Goal: Task Accomplishment & Management: Complete application form

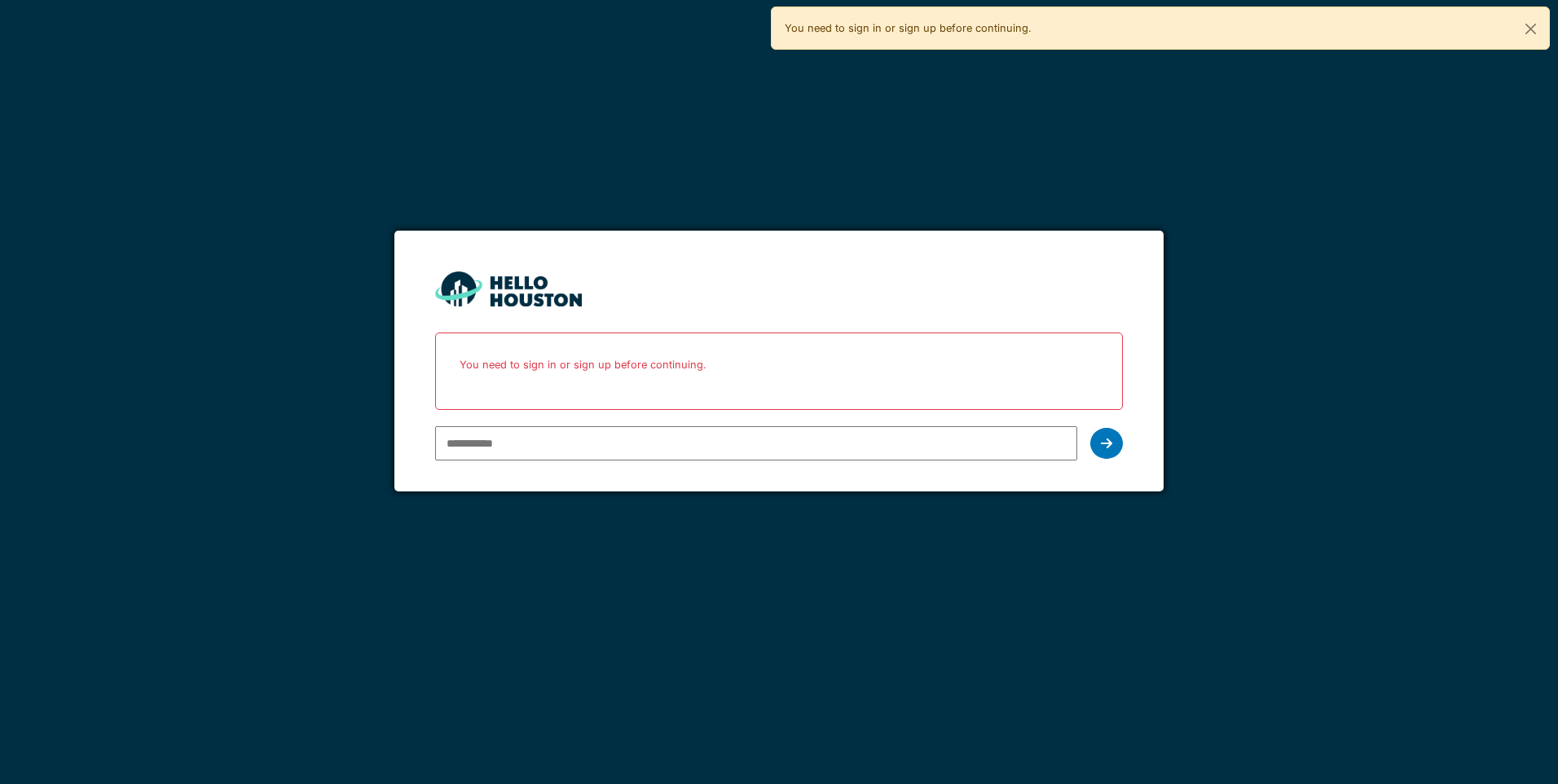
click at [660, 436] on input "email" at bounding box center [755, 443] width 641 height 34
type input "**********"
click at [1110, 431] on div at bounding box center [1106, 443] width 32 height 31
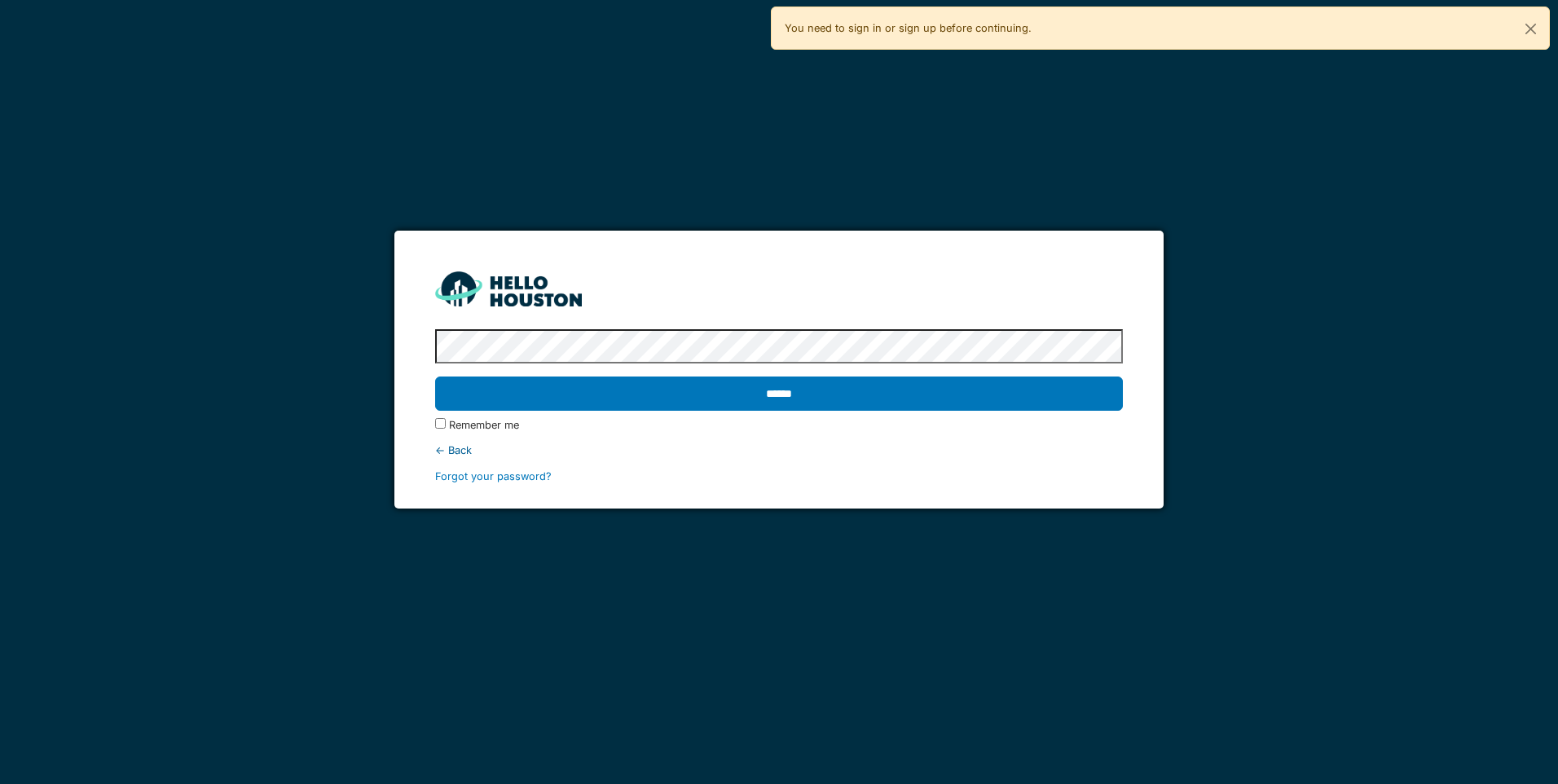
click at [501, 428] on label "Remember me" at bounding box center [484, 425] width 70 height 16
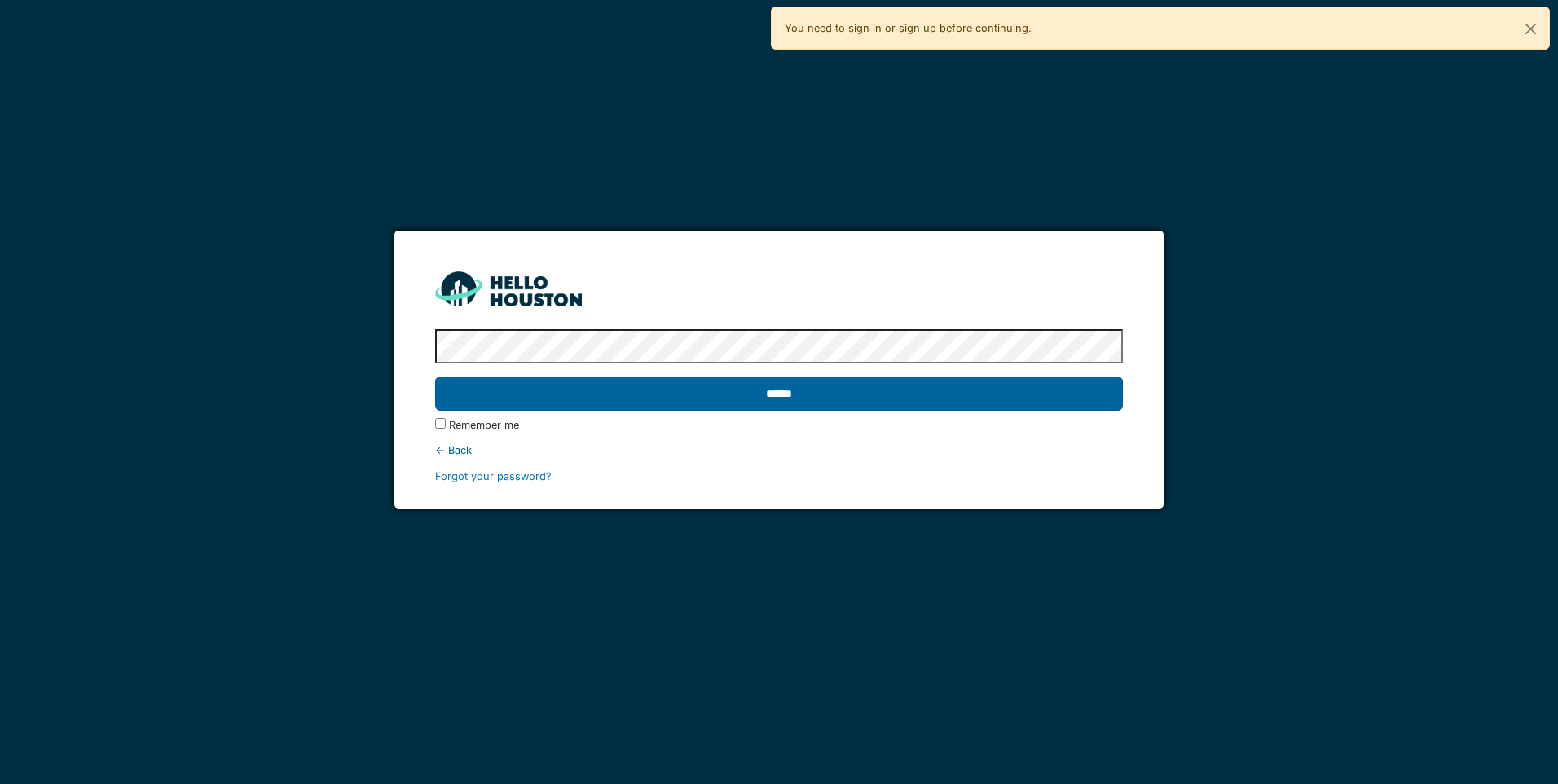
click at [788, 406] on input "******" at bounding box center [778, 393] width 687 height 34
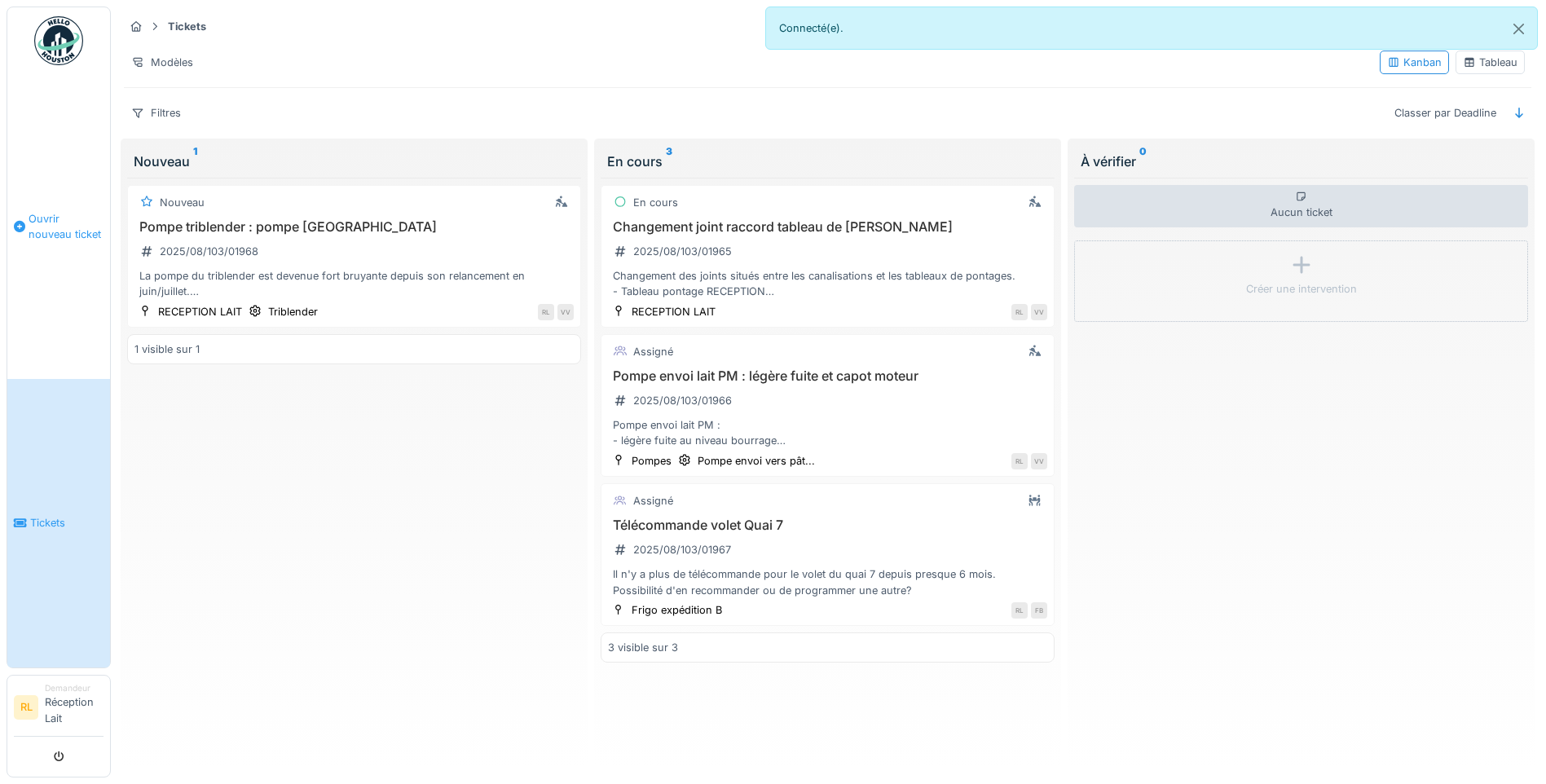
click at [57, 214] on span "Ouvrir nouveau ticket" at bounding box center [66, 226] width 75 height 31
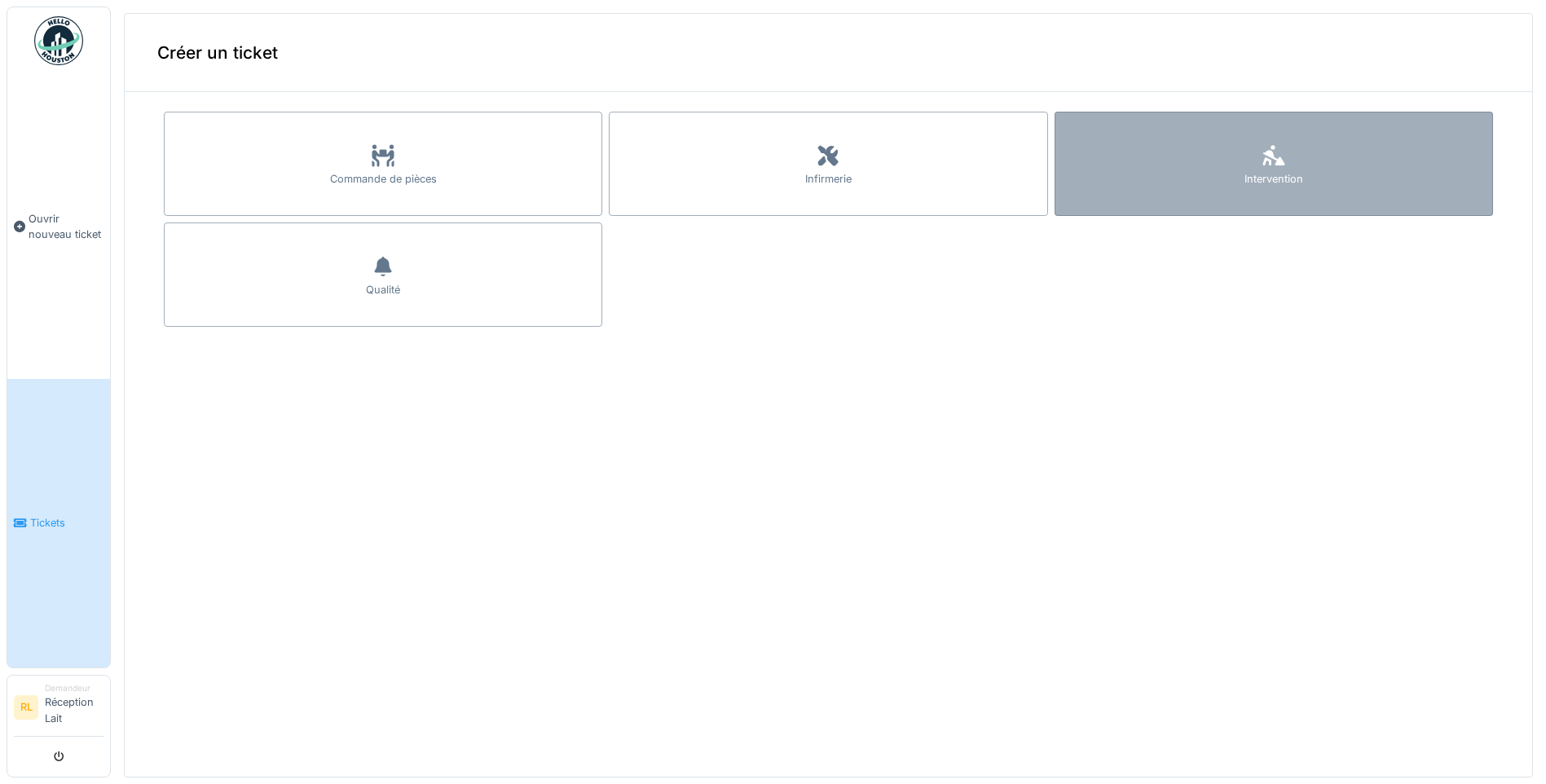
click at [1262, 166] on div at bounding box center [1274, 157] width 24 height 30
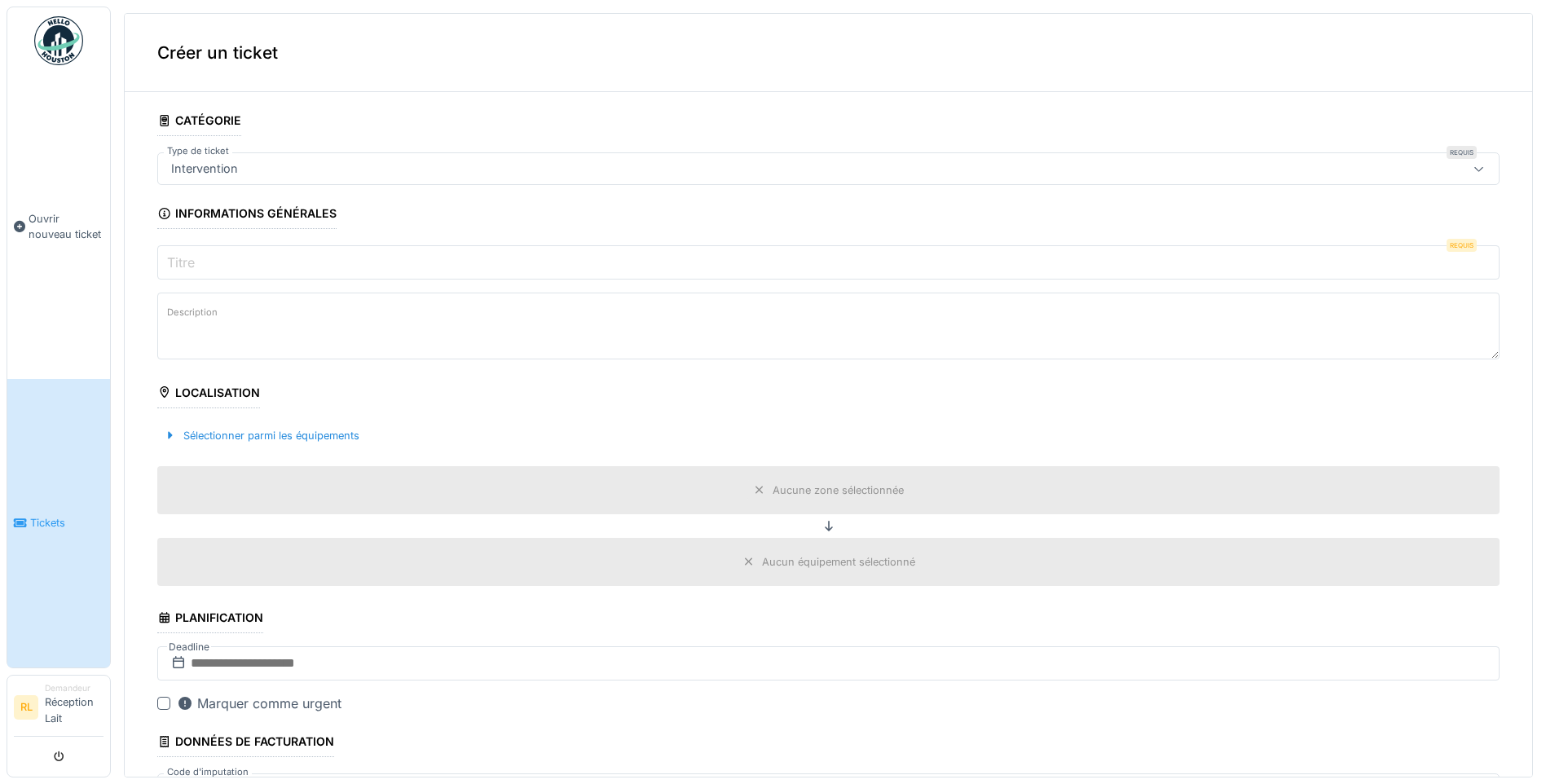
click at [261, 257] on input "Titre" at bounding box center [828, 261] width 1342 height 34
click at [829, 497] on div "Aucune zone sélectionnée" at bounding box center [838, 490] width 132 height 16
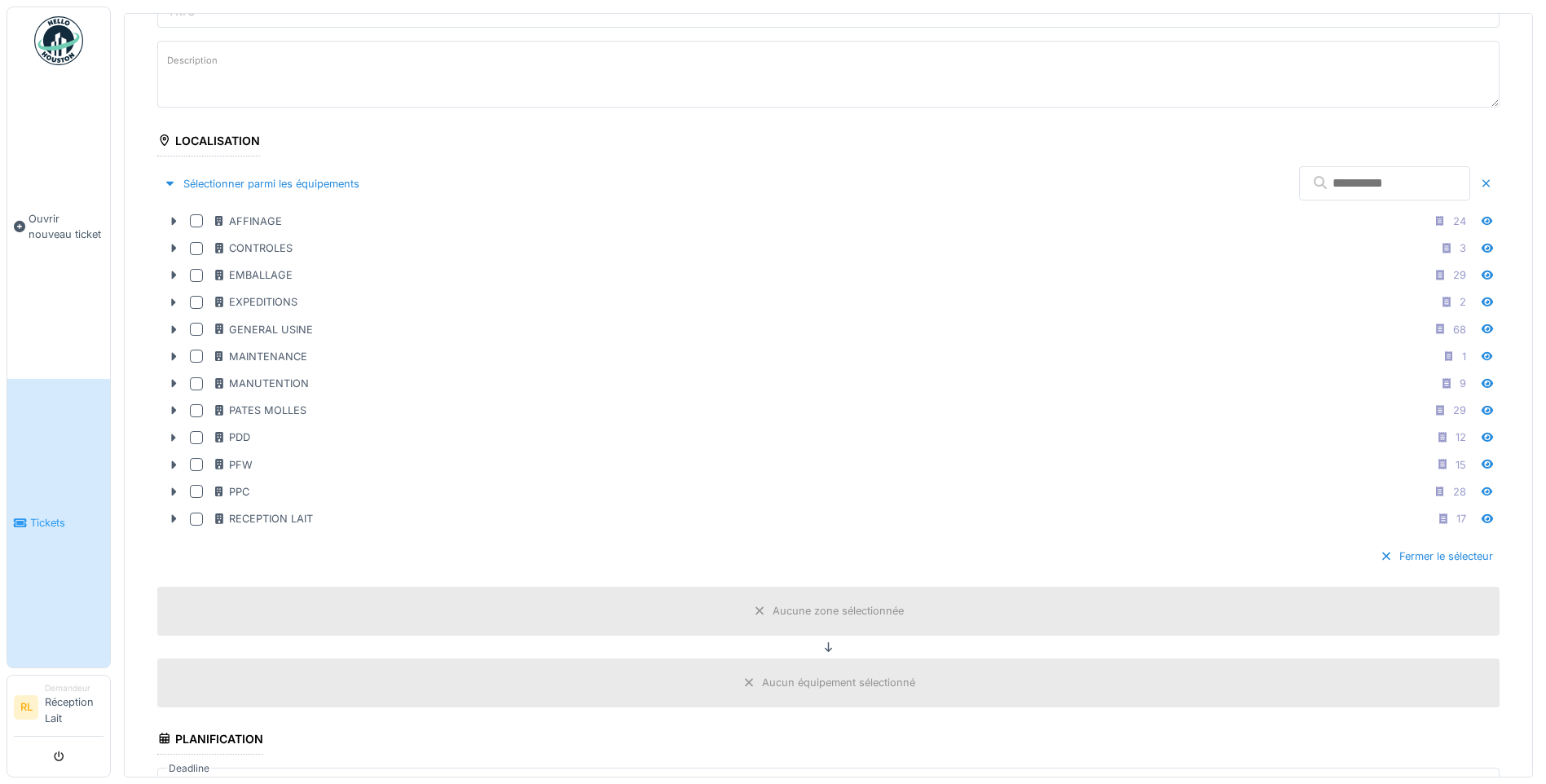
scroll to position [163, 0]
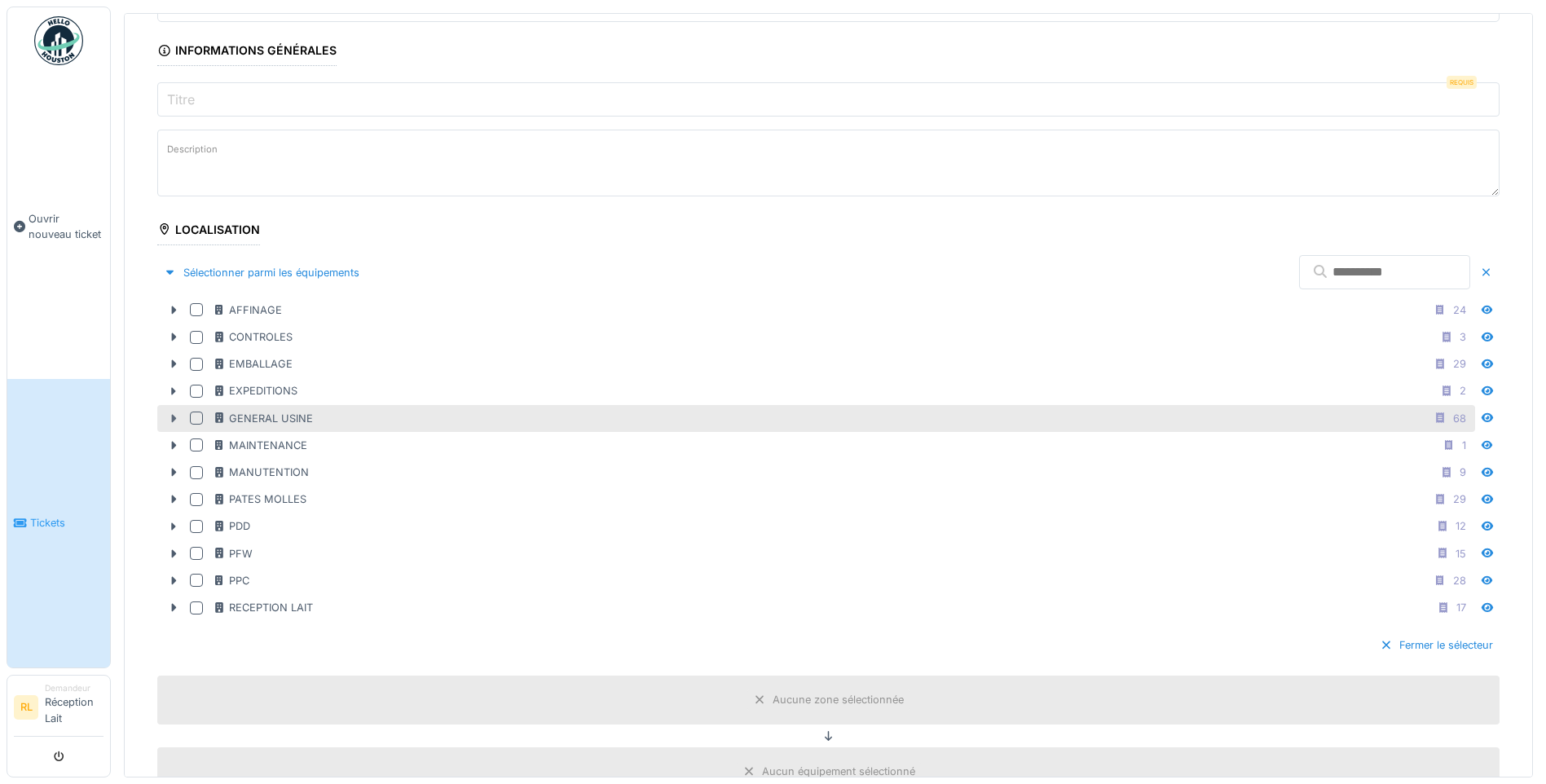
click at [174, 417] on icon at bounding box center [174, 417] width 5 height 8
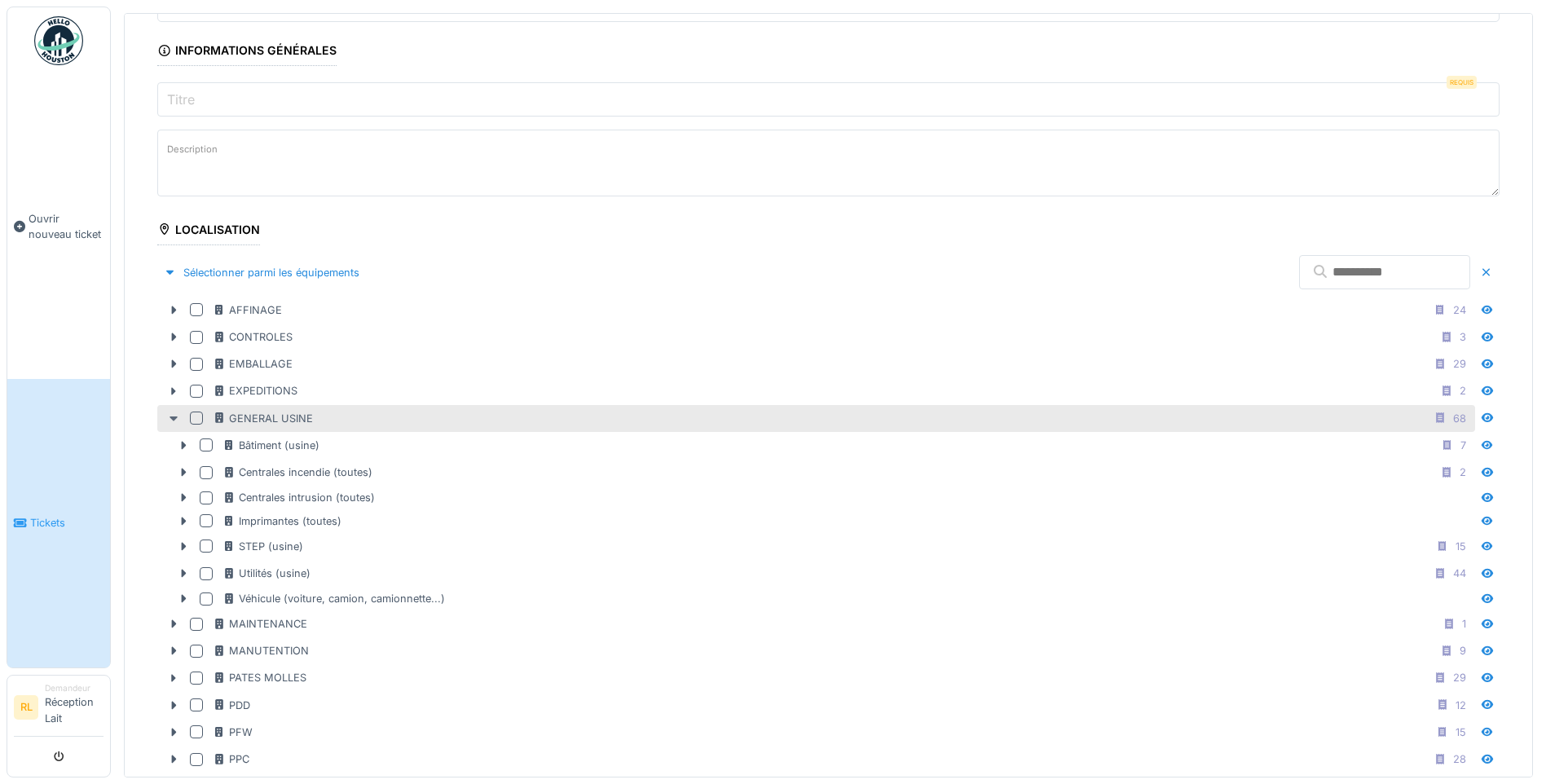
click at [174, 417] on icon at bounding box center [173, 419] width 8 height 5
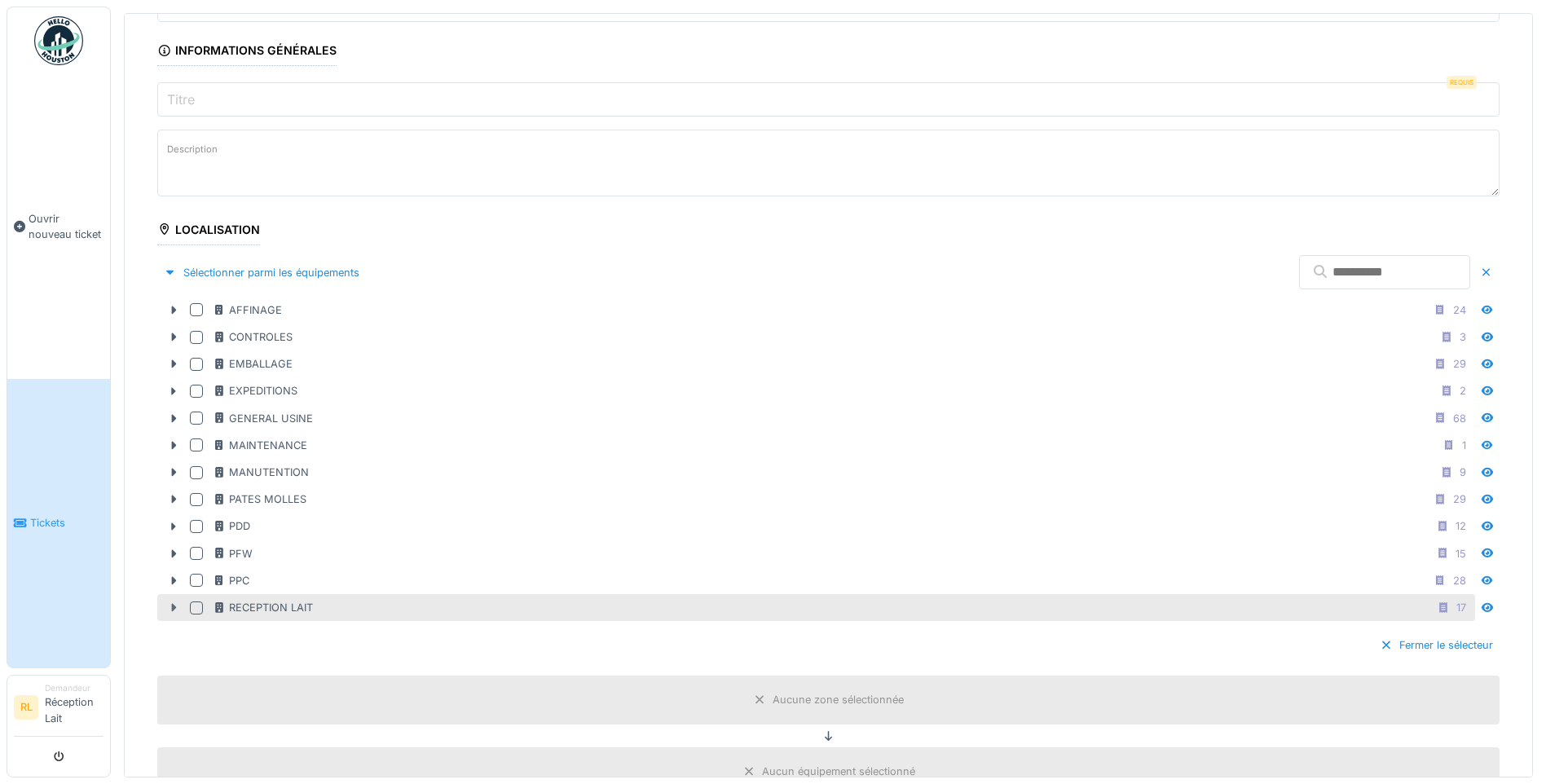
click at [170, 607] on icon at bounding box center [173, 607] width 13 height 10
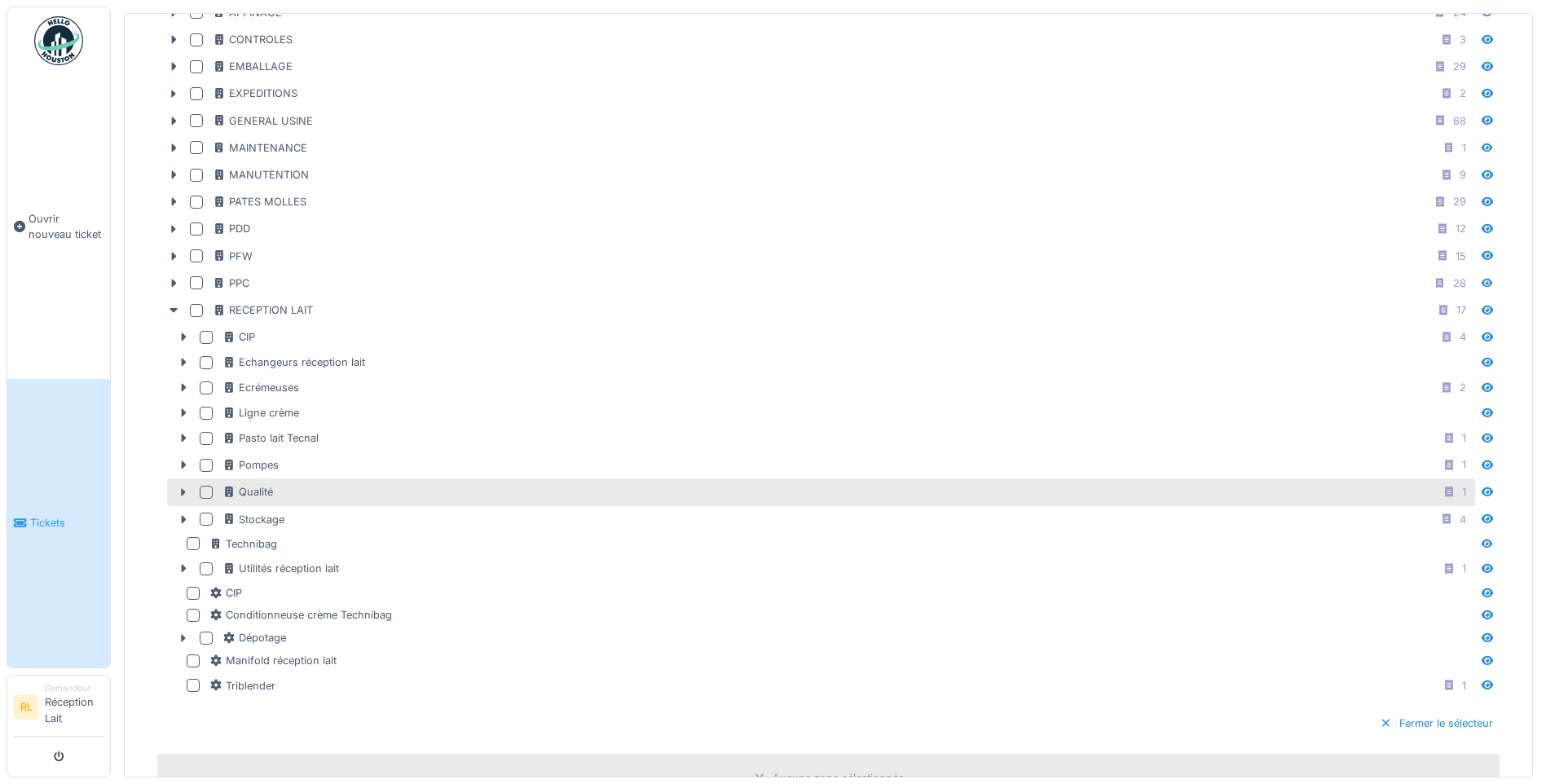
scroll to position [489, 0]
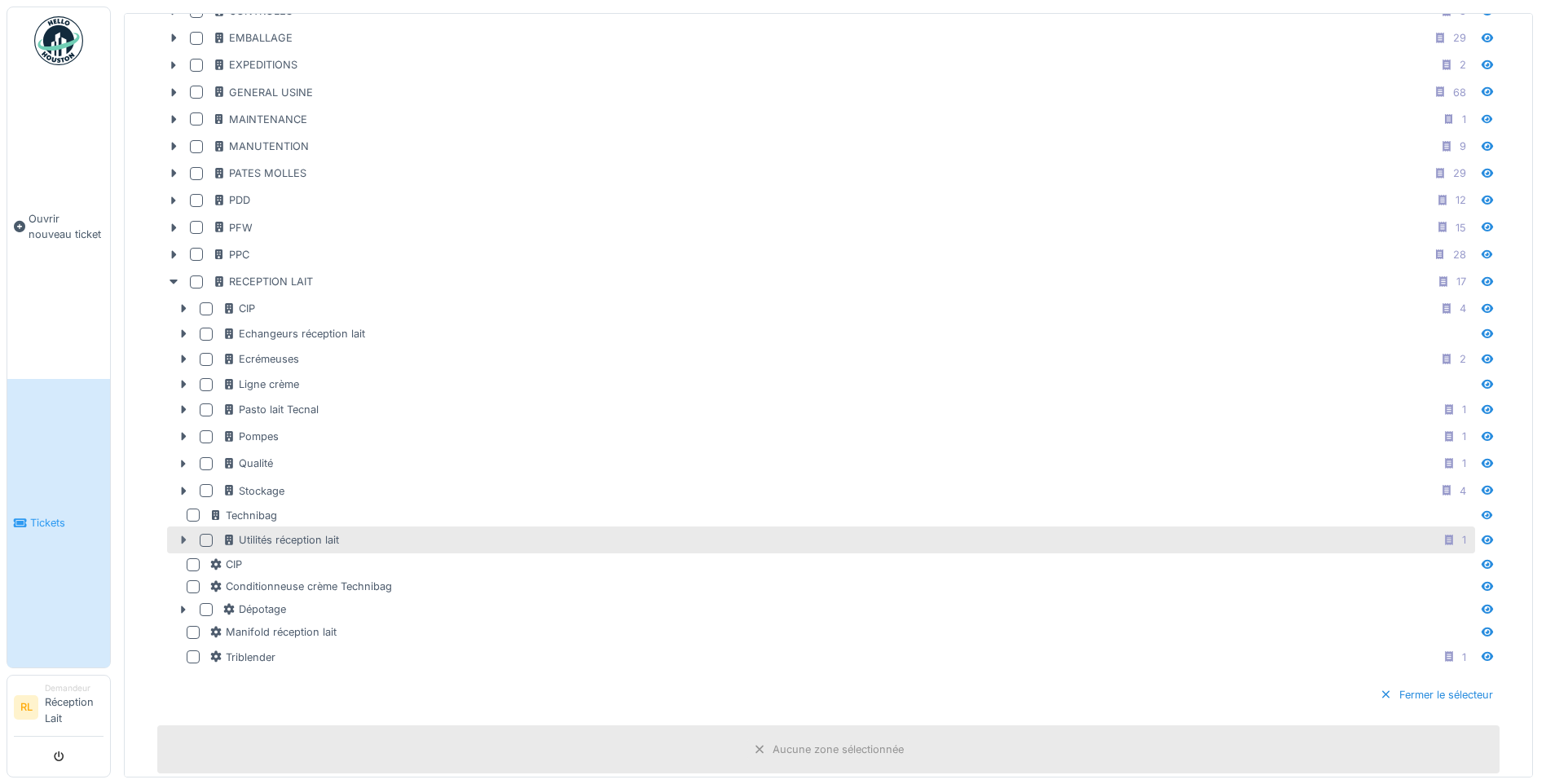
click at [186, 539] on icon at bounding box center [183, 539] width 13 height 10
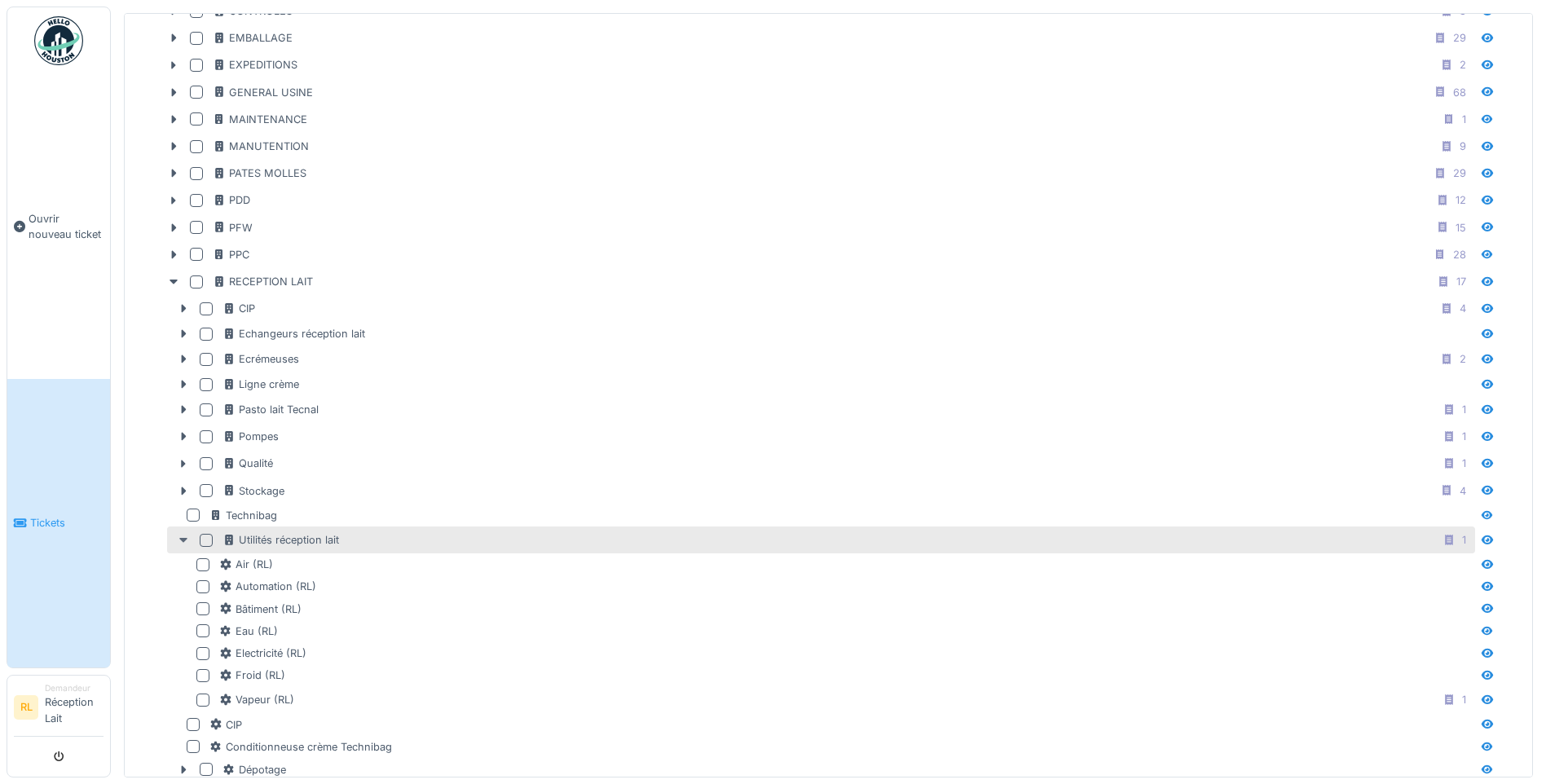
click at [186, 539] on icon at bounding box center [183, 540] width 8 height 5
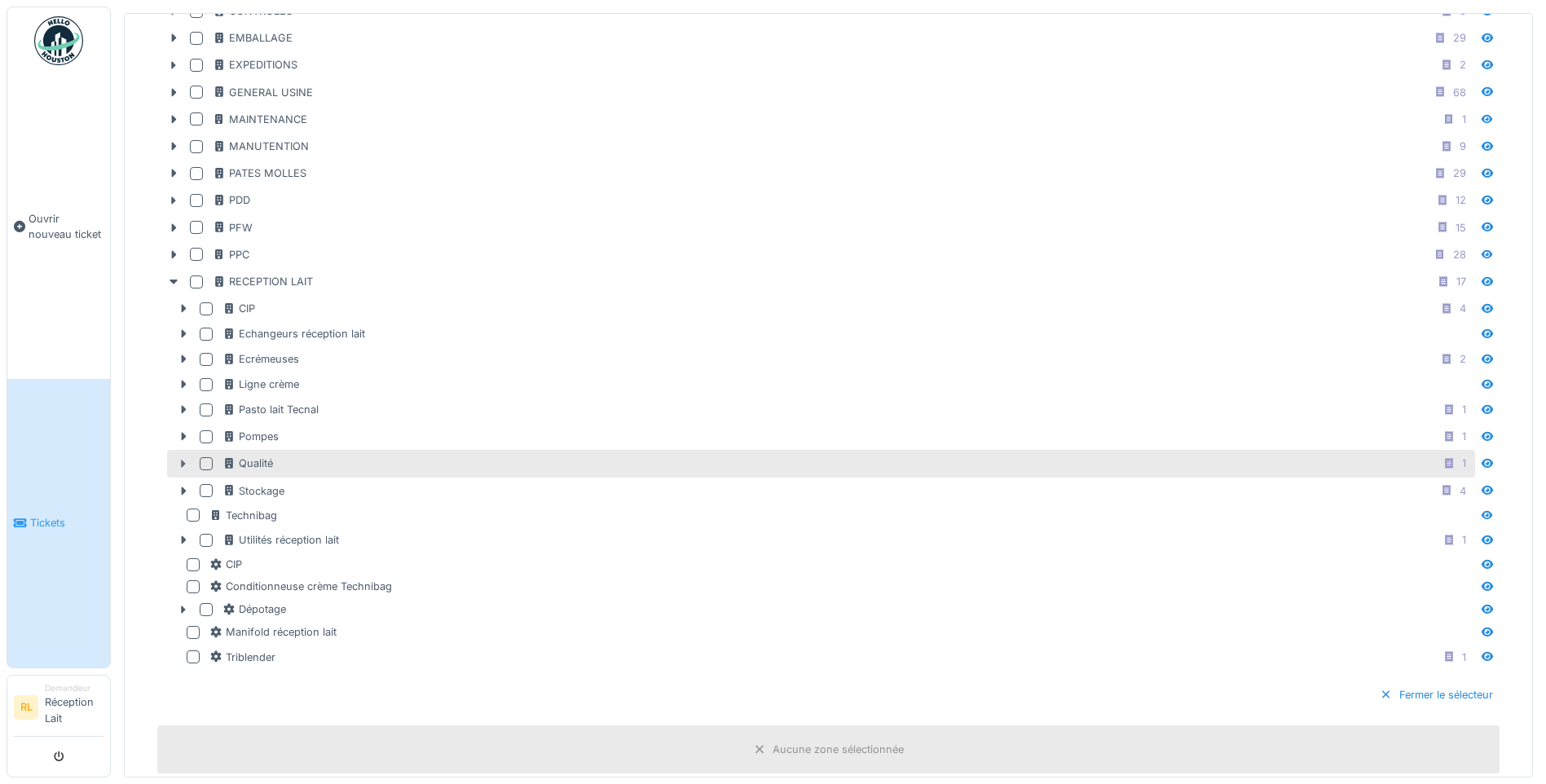
click at [183, 466] on icon at bounding box center [185, 463] width 5 height 8
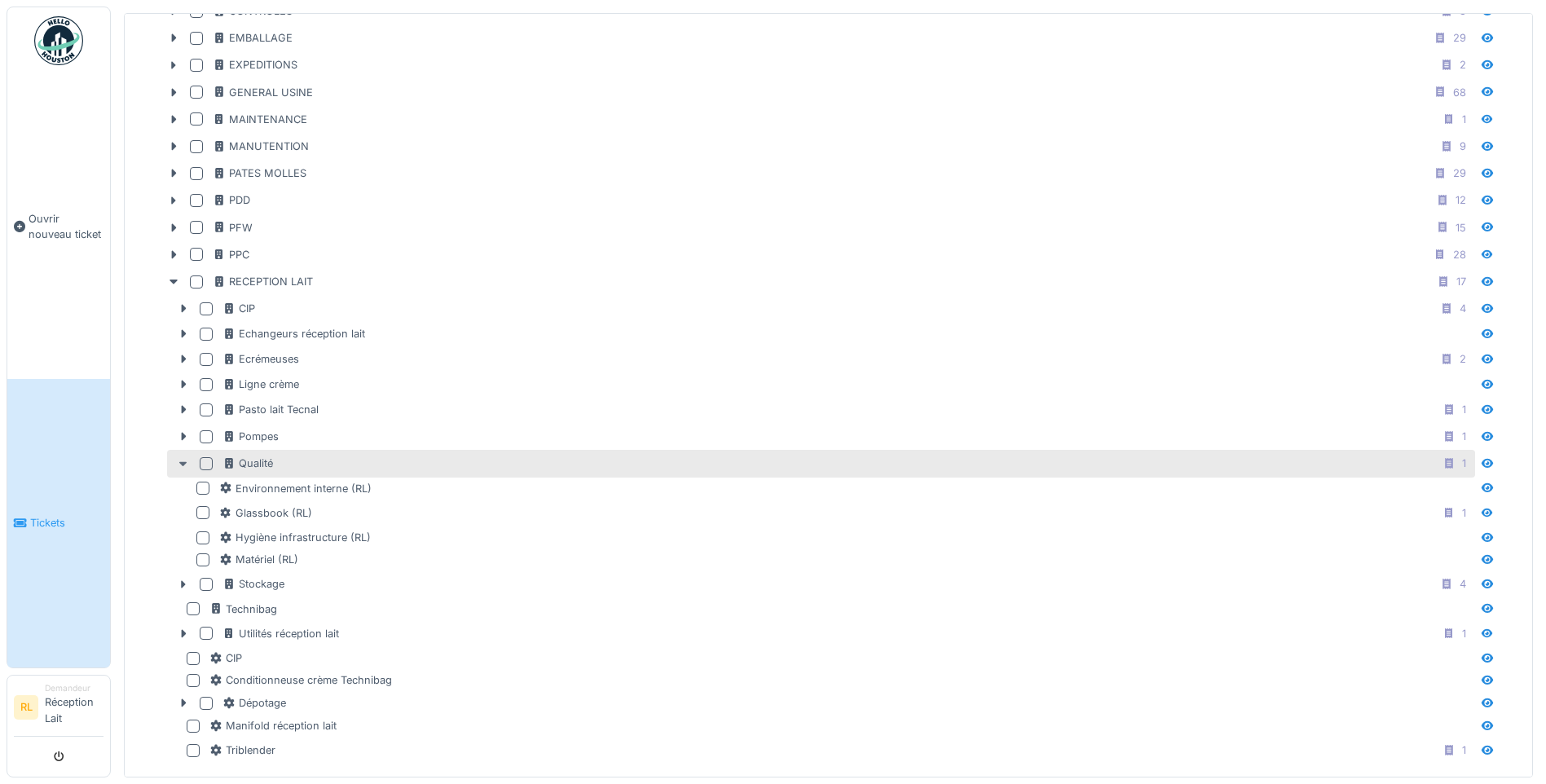
click at [183, 466] on icon at bounding box center [183, 464] width 8 height 5
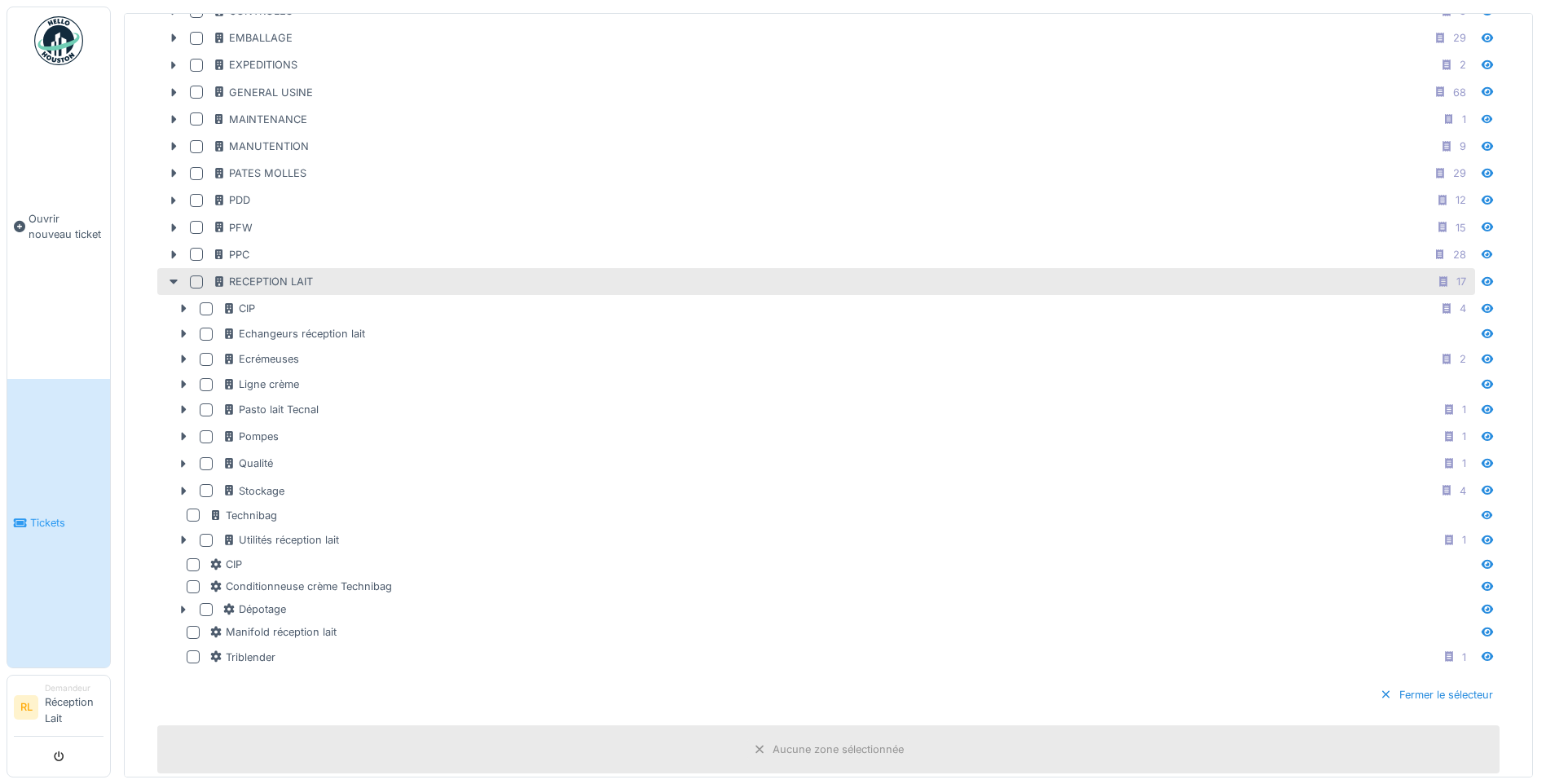
click at [200, 282] on div at bounding box center [196, 281] width 13 height 13
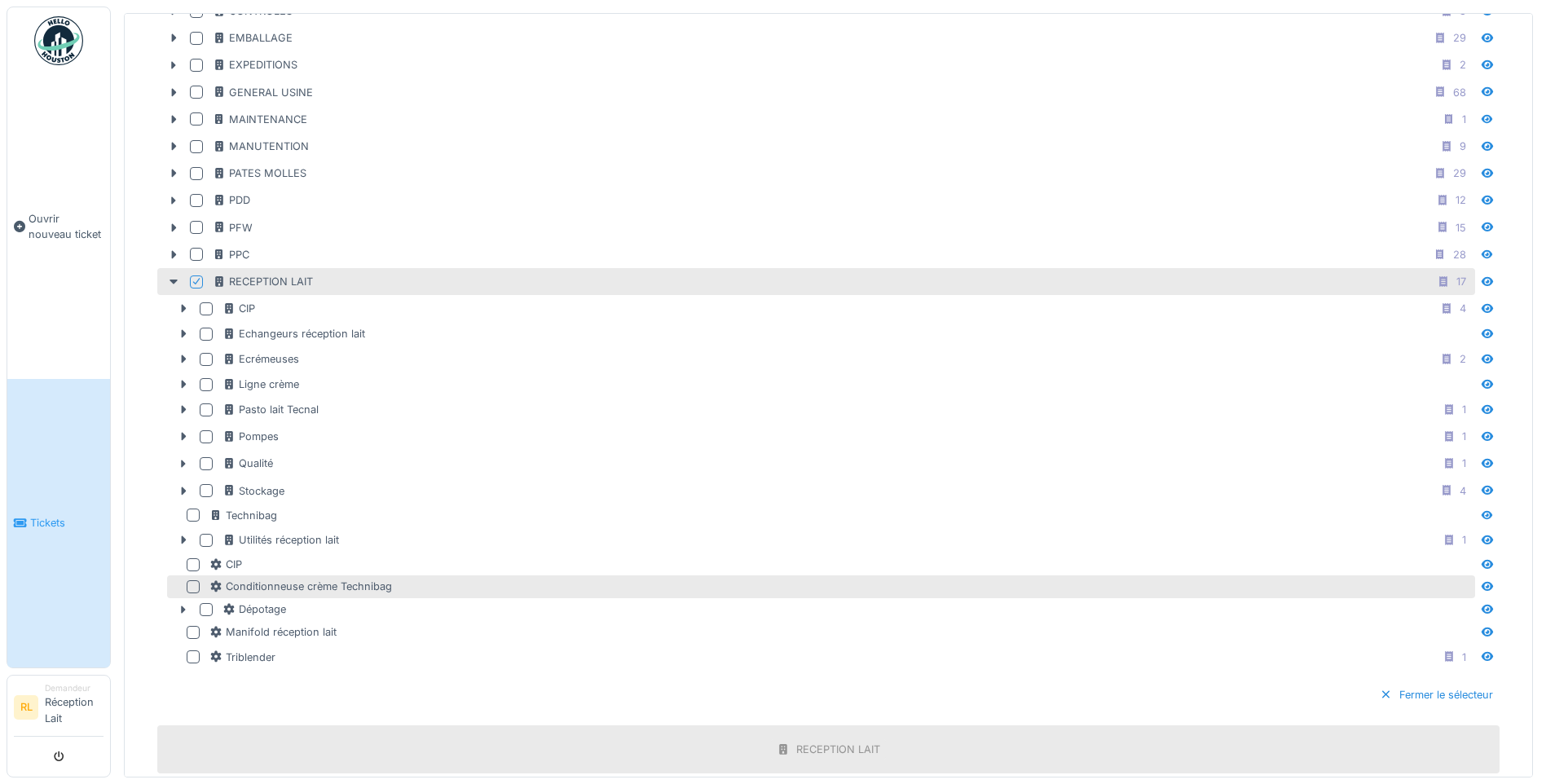
scroll to position [896, 0]
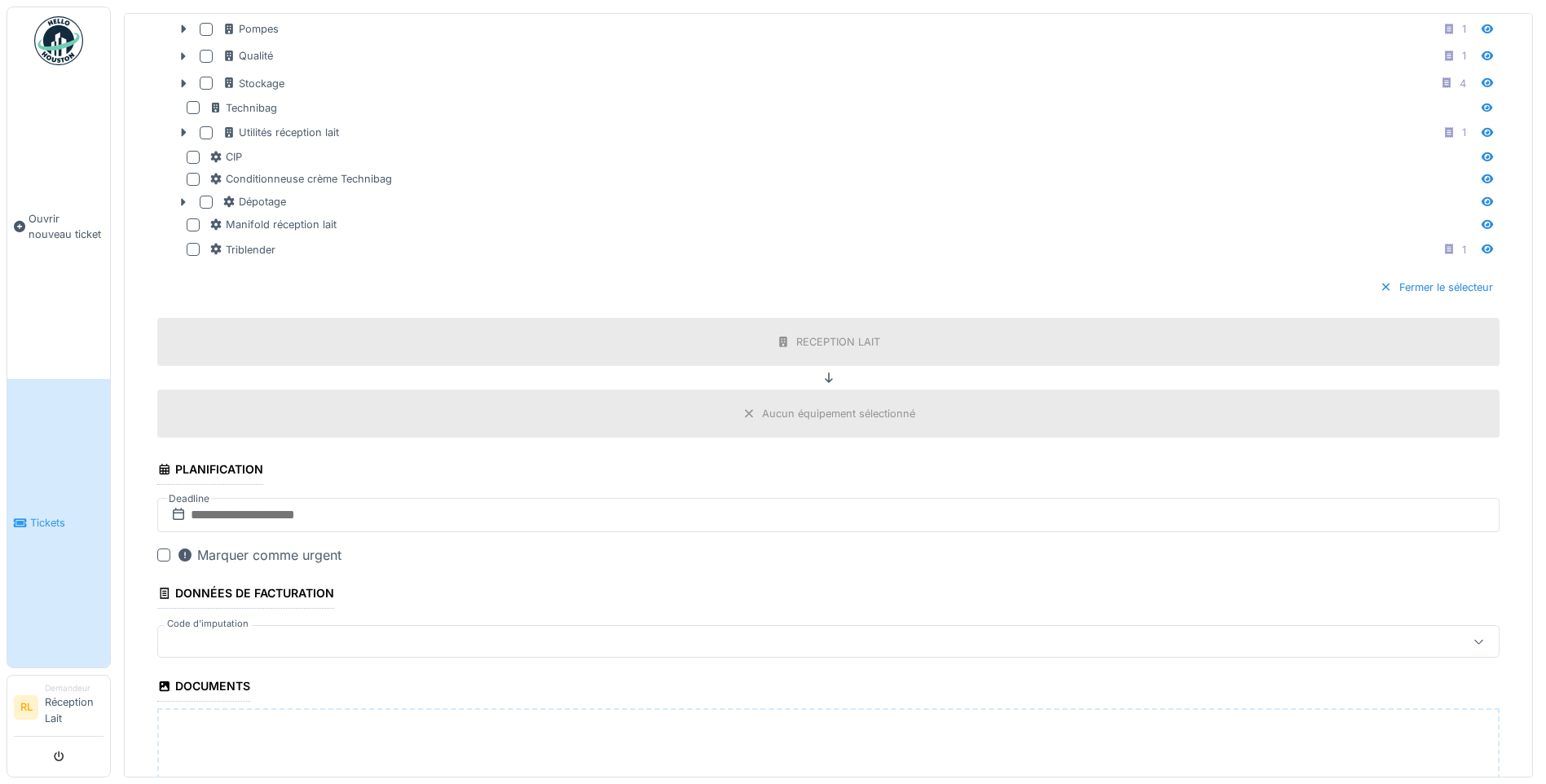
click at [839, 412] on div "Aucun équipement sélectionné" at bounding box center [838, 414] width 153 height 16
click at [1399, 281] on div "Fermer le sélecteur" at bounding box center [1436, 287] width 126 height 22
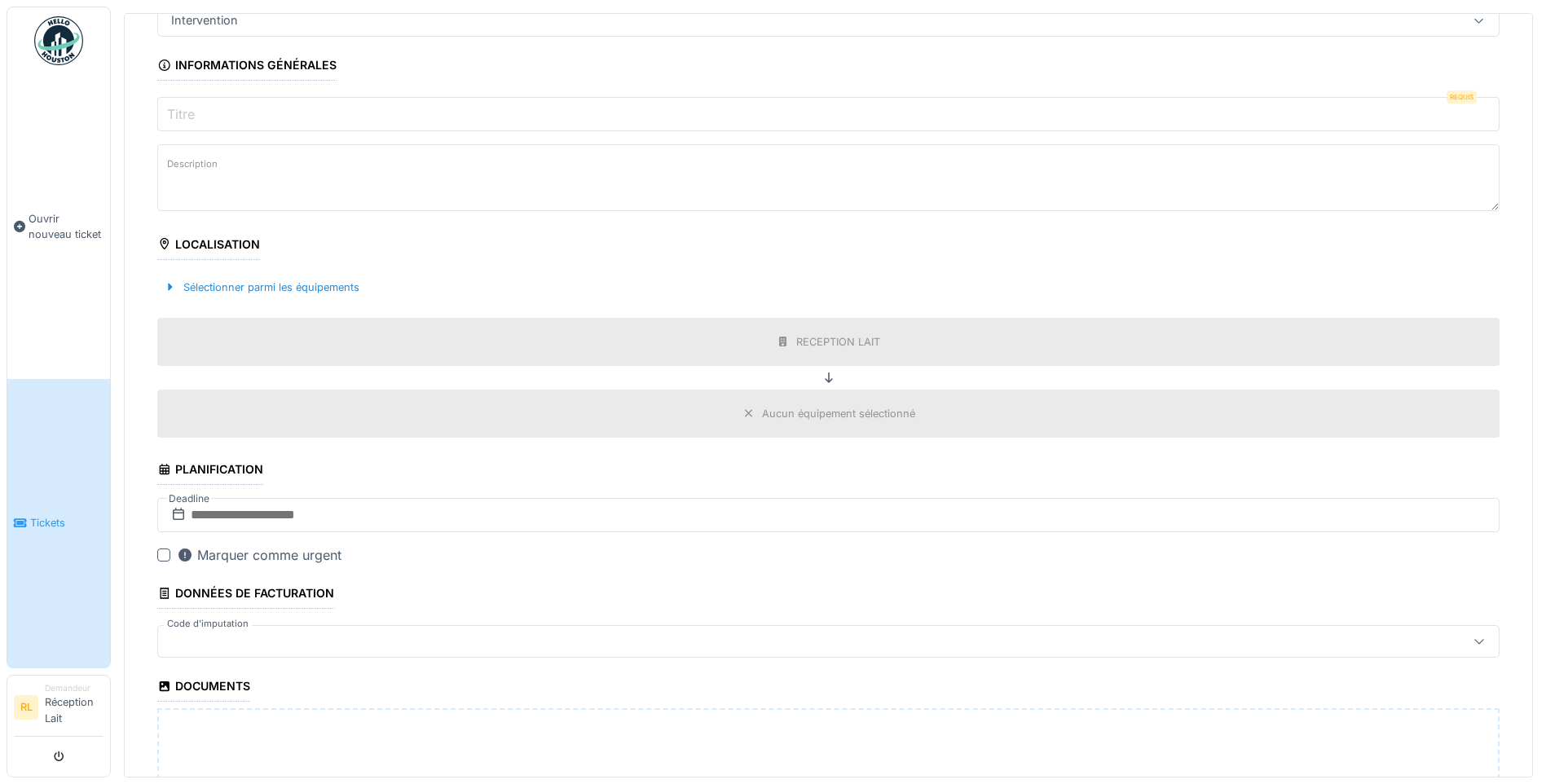
click at [823, 409] on div "Aucun équipement sélectionné" at bounding box center [838, 414] width 153 height 16
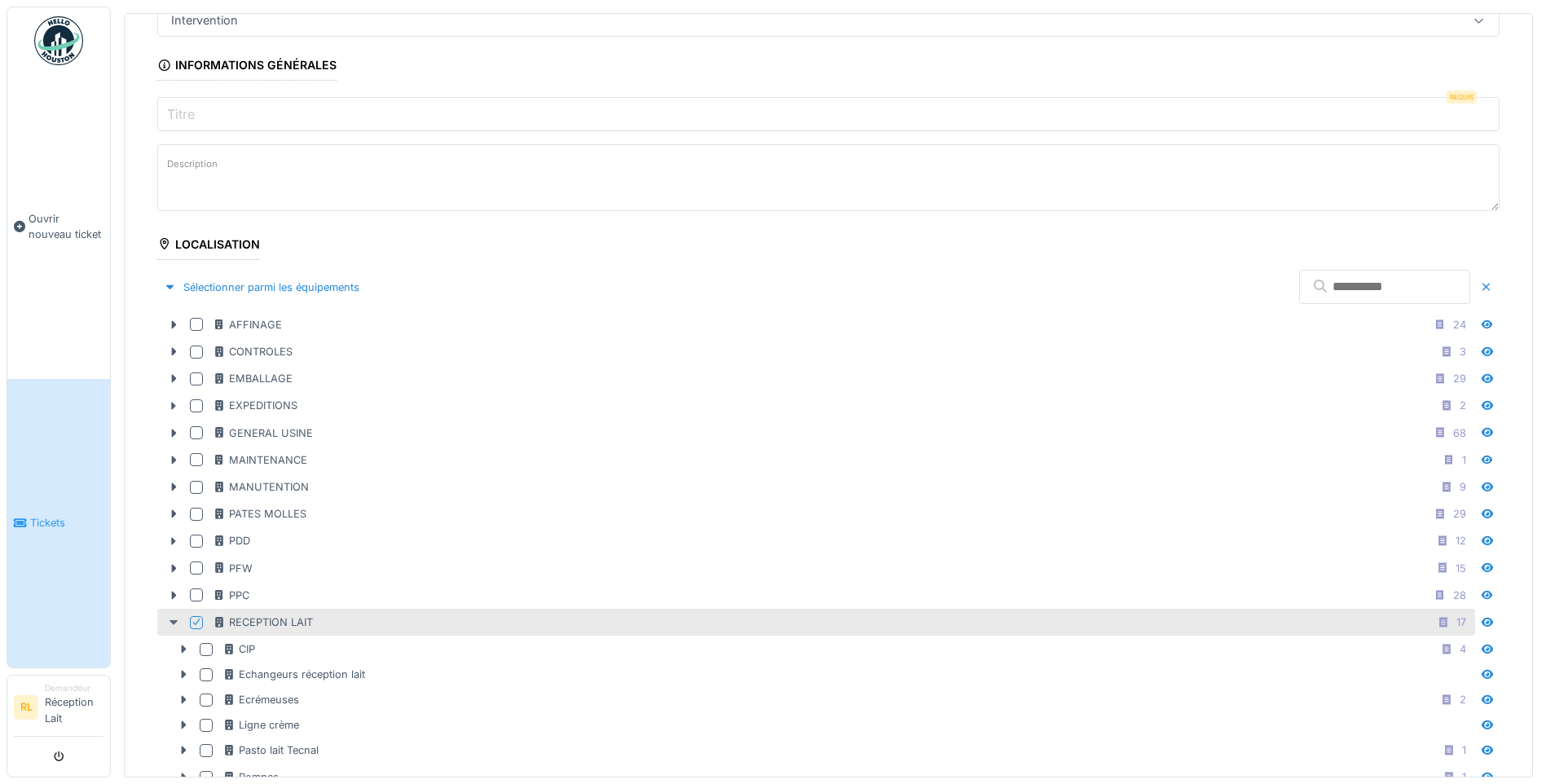
click at [173, 620] on icon at bounding box center [173, 622] width 13 height 10
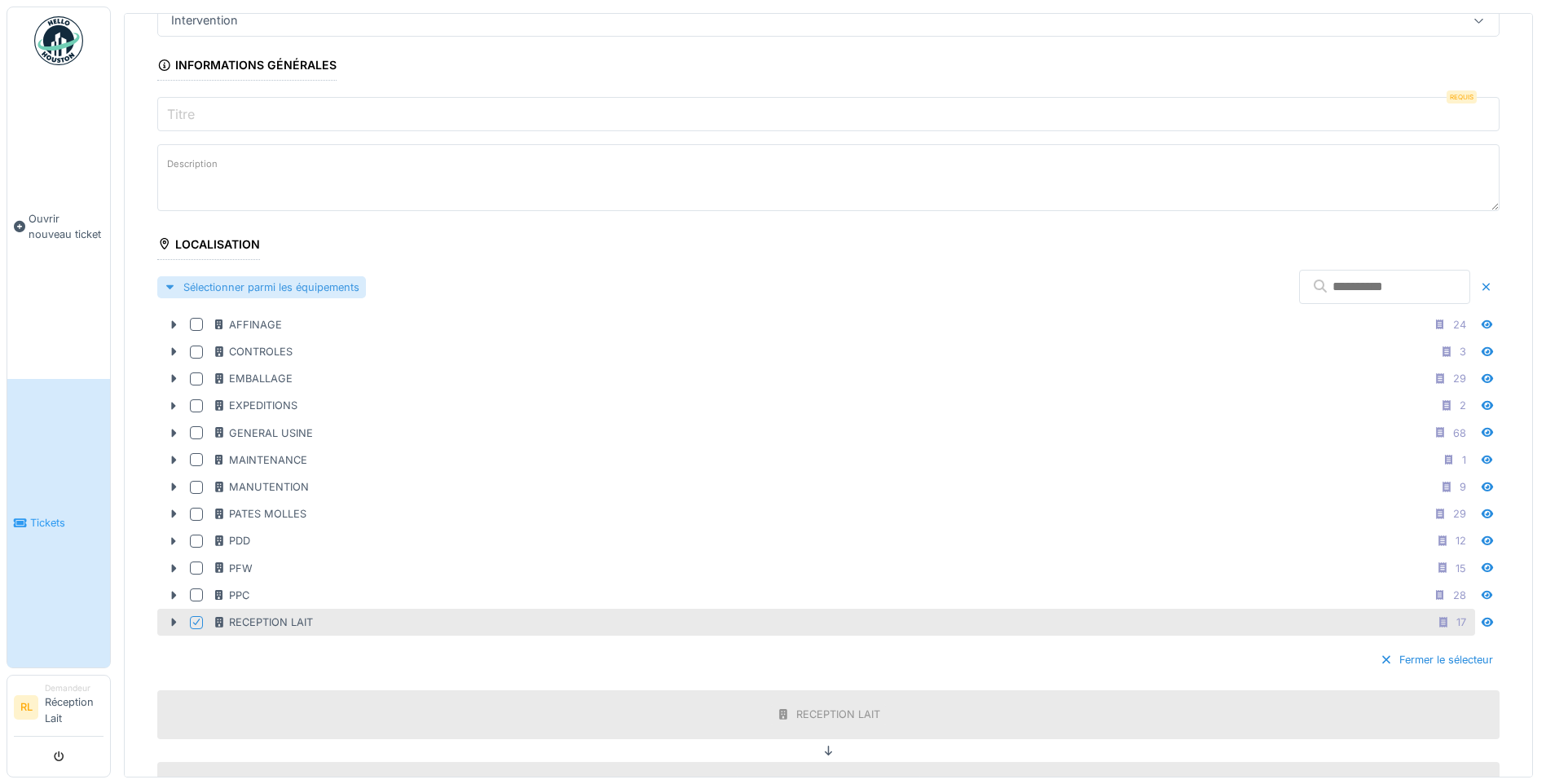
click at [328, 281] on div "Sélectionner parmi les équipements" at bounding box center [261, 287] width 208 height 22
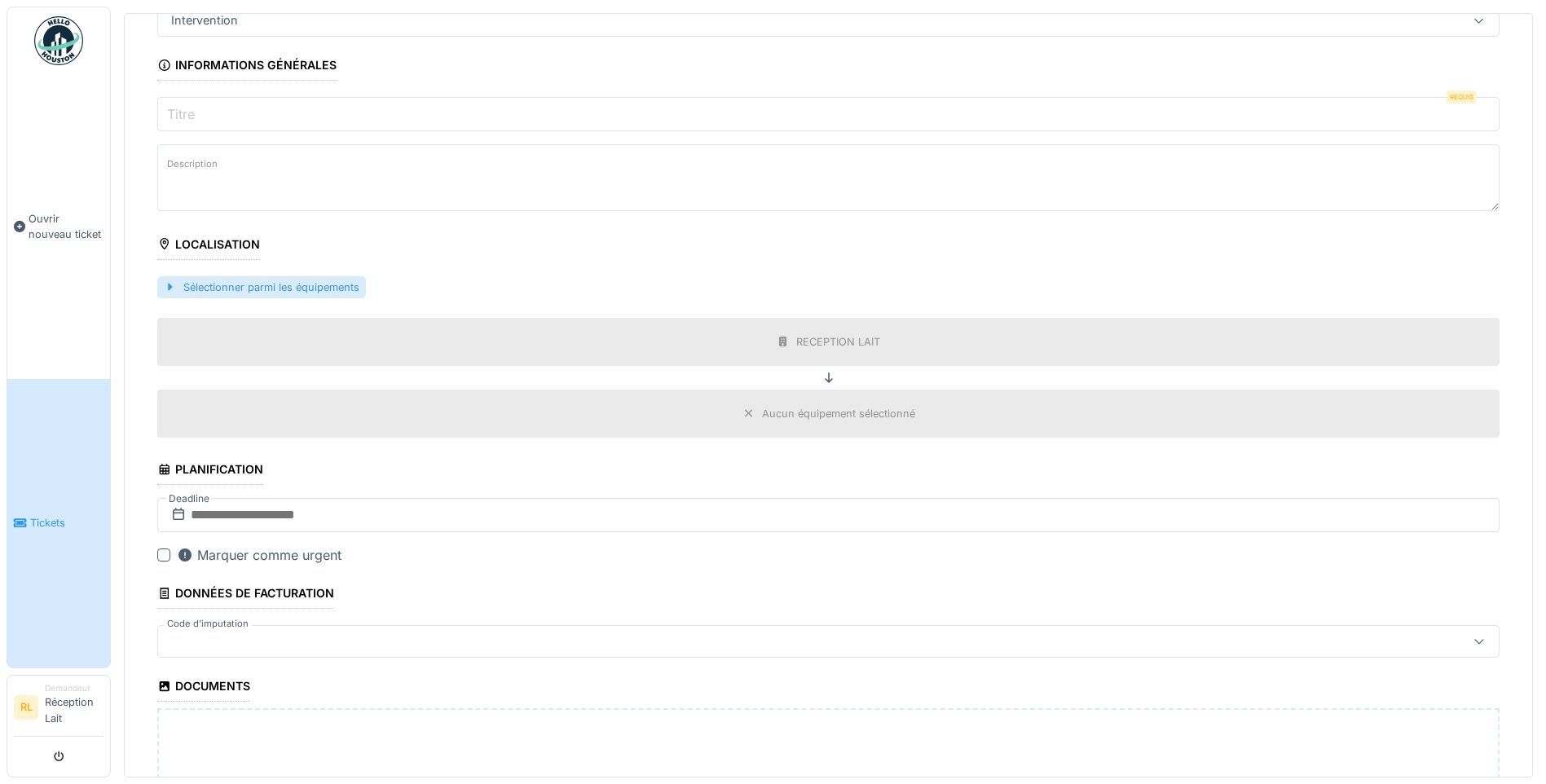
click at [319, 287] on div "Sélectionner parmi les équipements" at bounding box center [261, 287] width 208 height 22
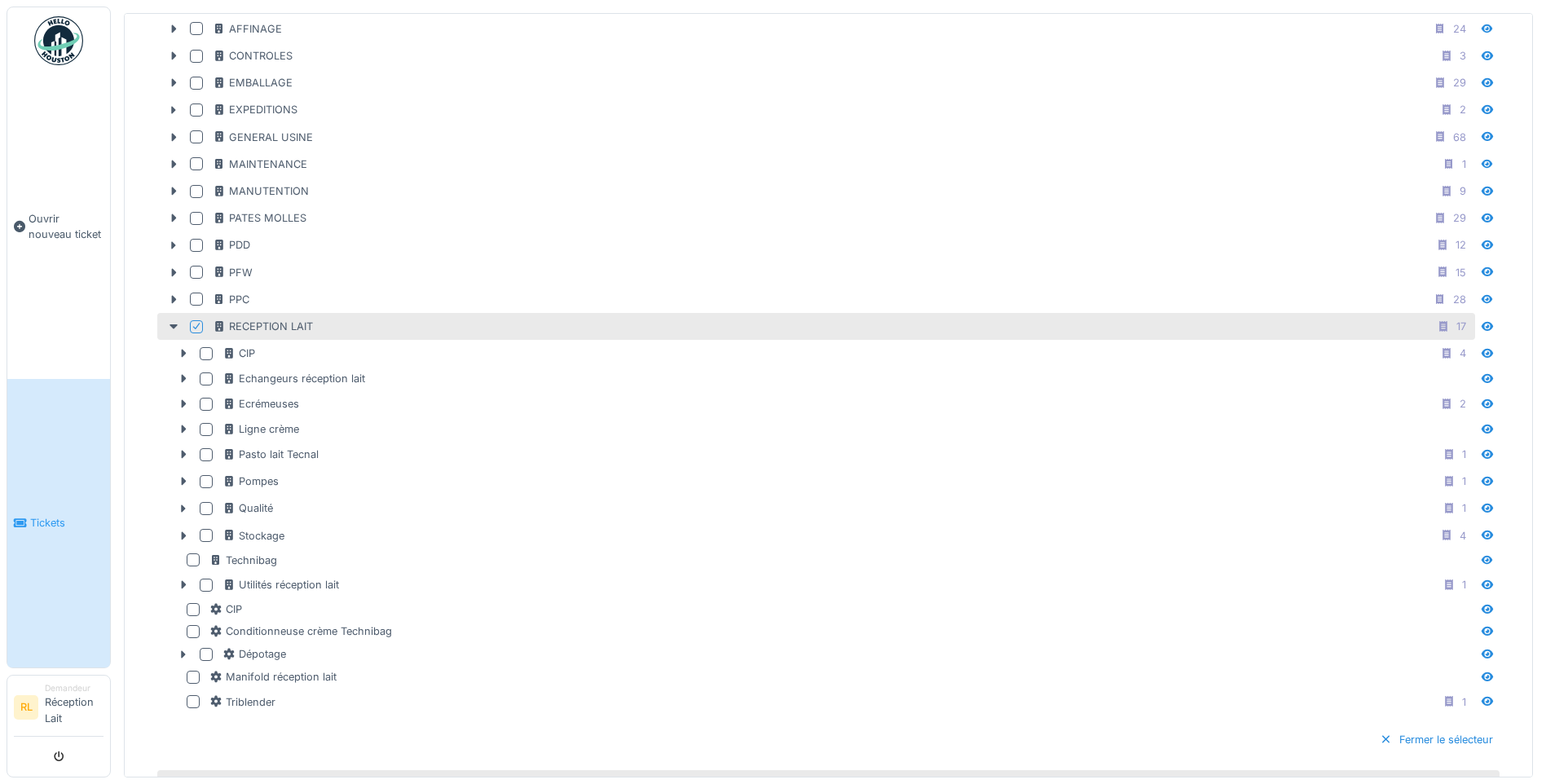
scroll to position [474, 0]
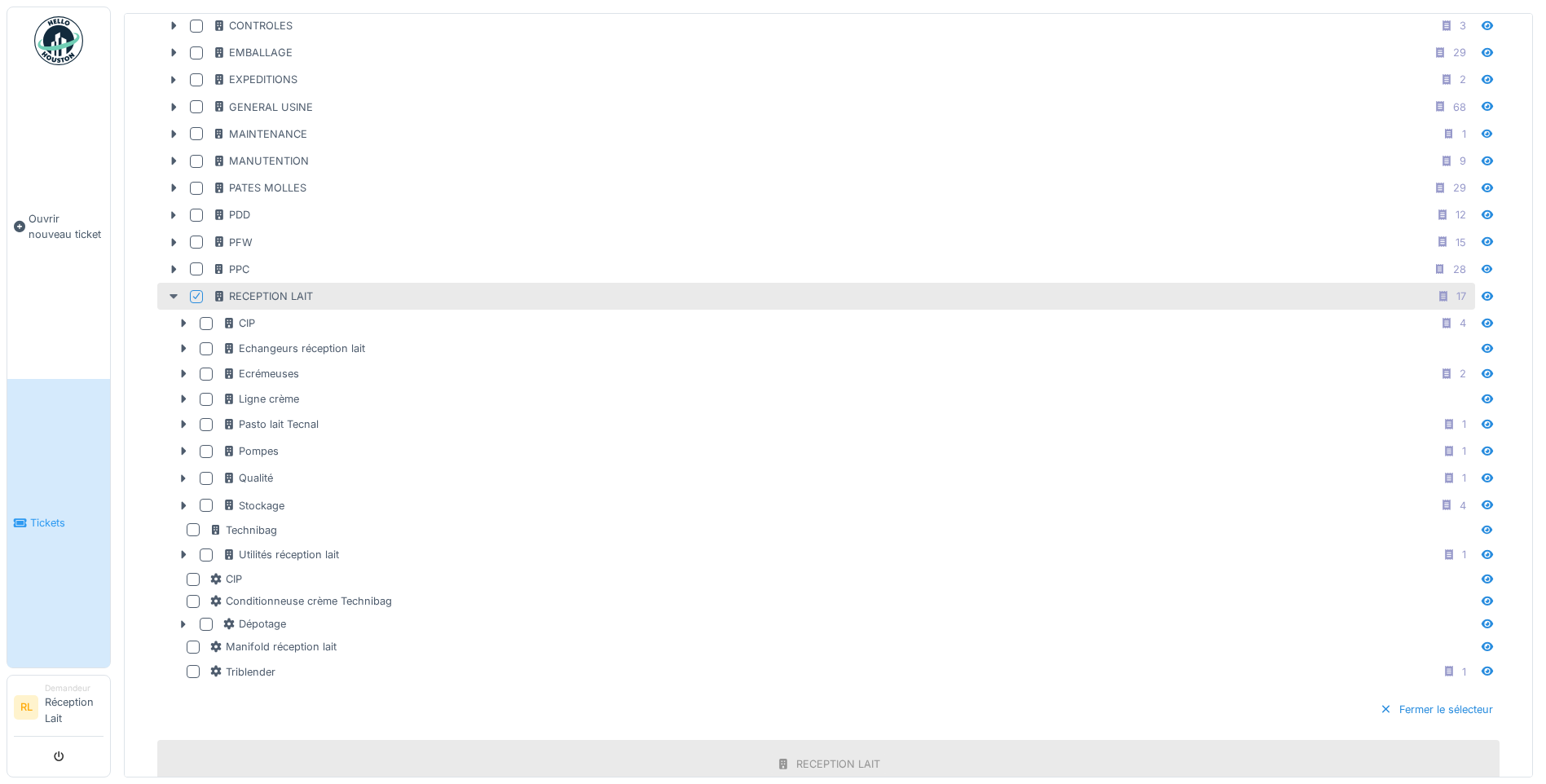
click at [167, 294] on icon at bounding box center [173, 296] width 13 height 10
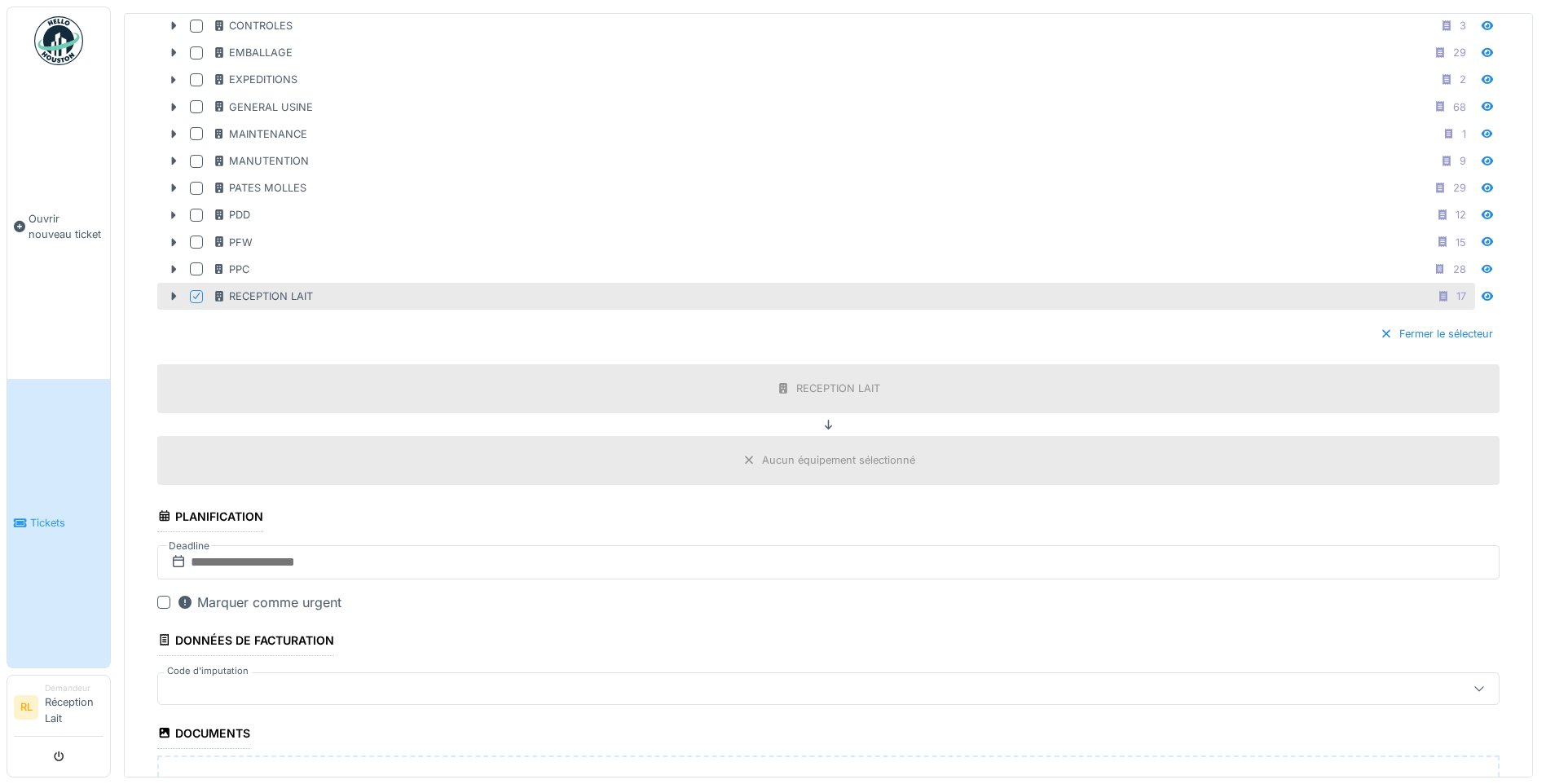
scroll to position [0, 0]
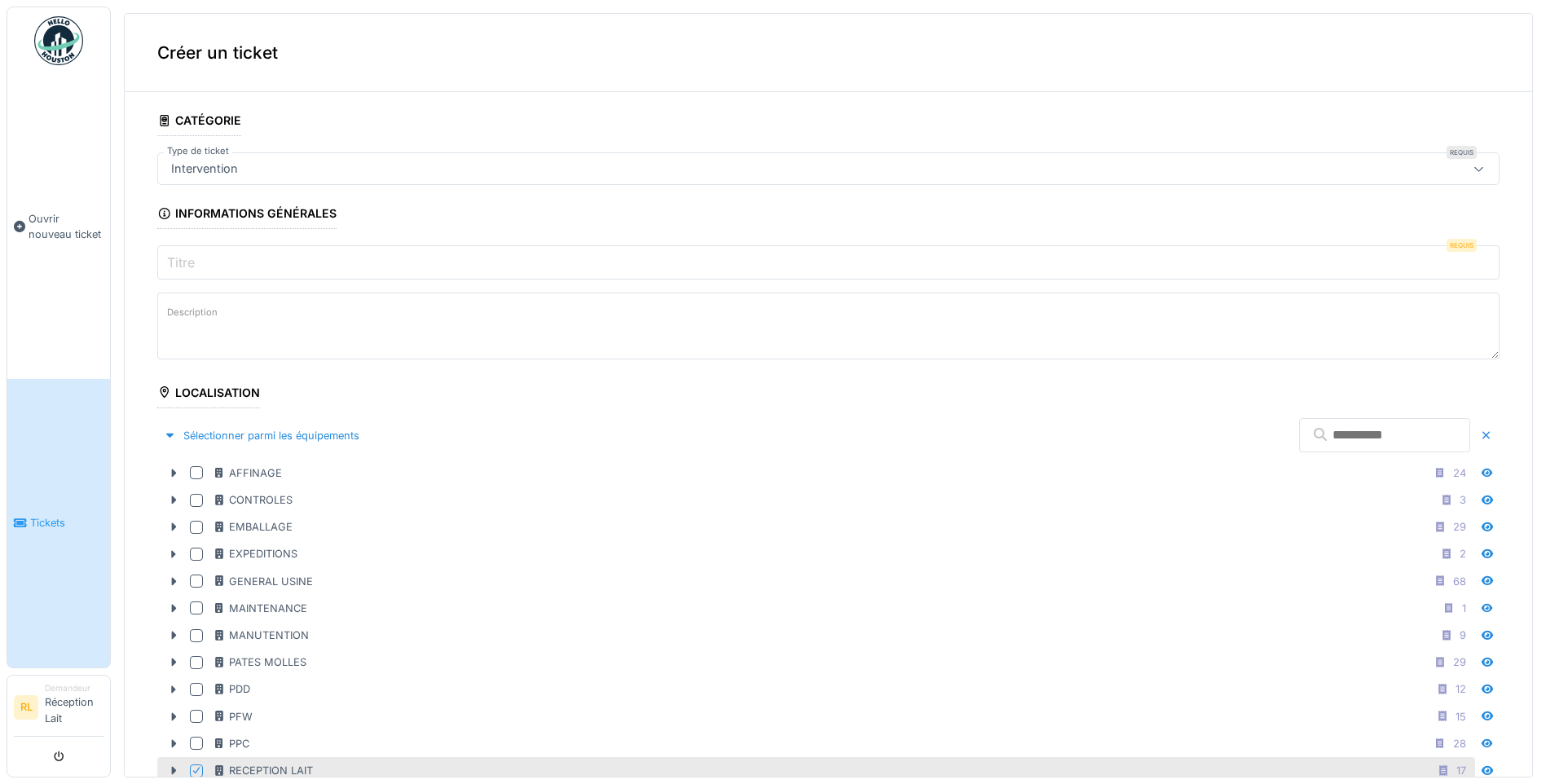
click at [313, 267] on input "Titre" at bounding box center [828, 261] width 1342 height 34
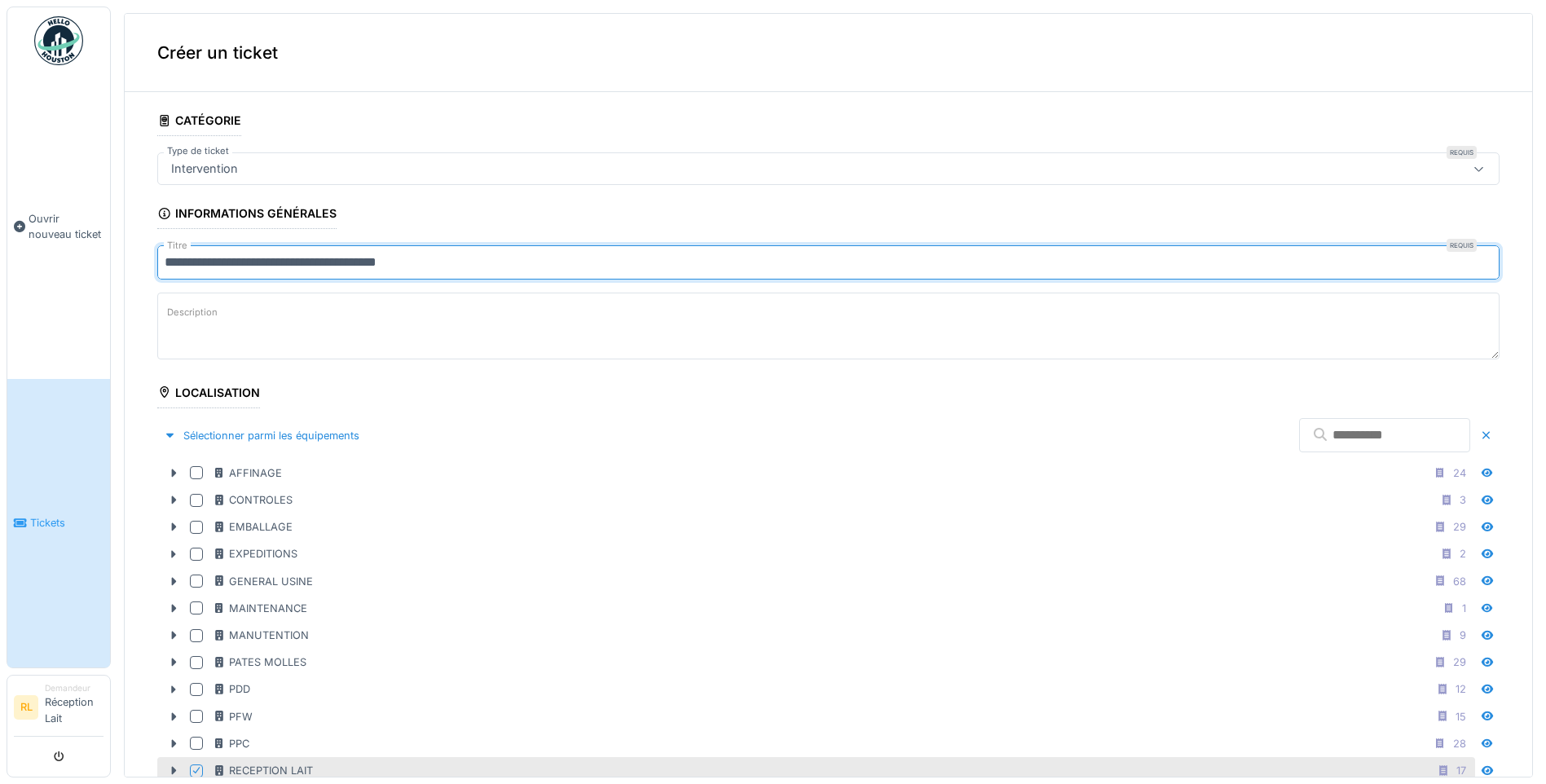
type input "**********"
click at [332, 310] on textarea "Description" at bounding box center [828, 326] width 1342 height 67
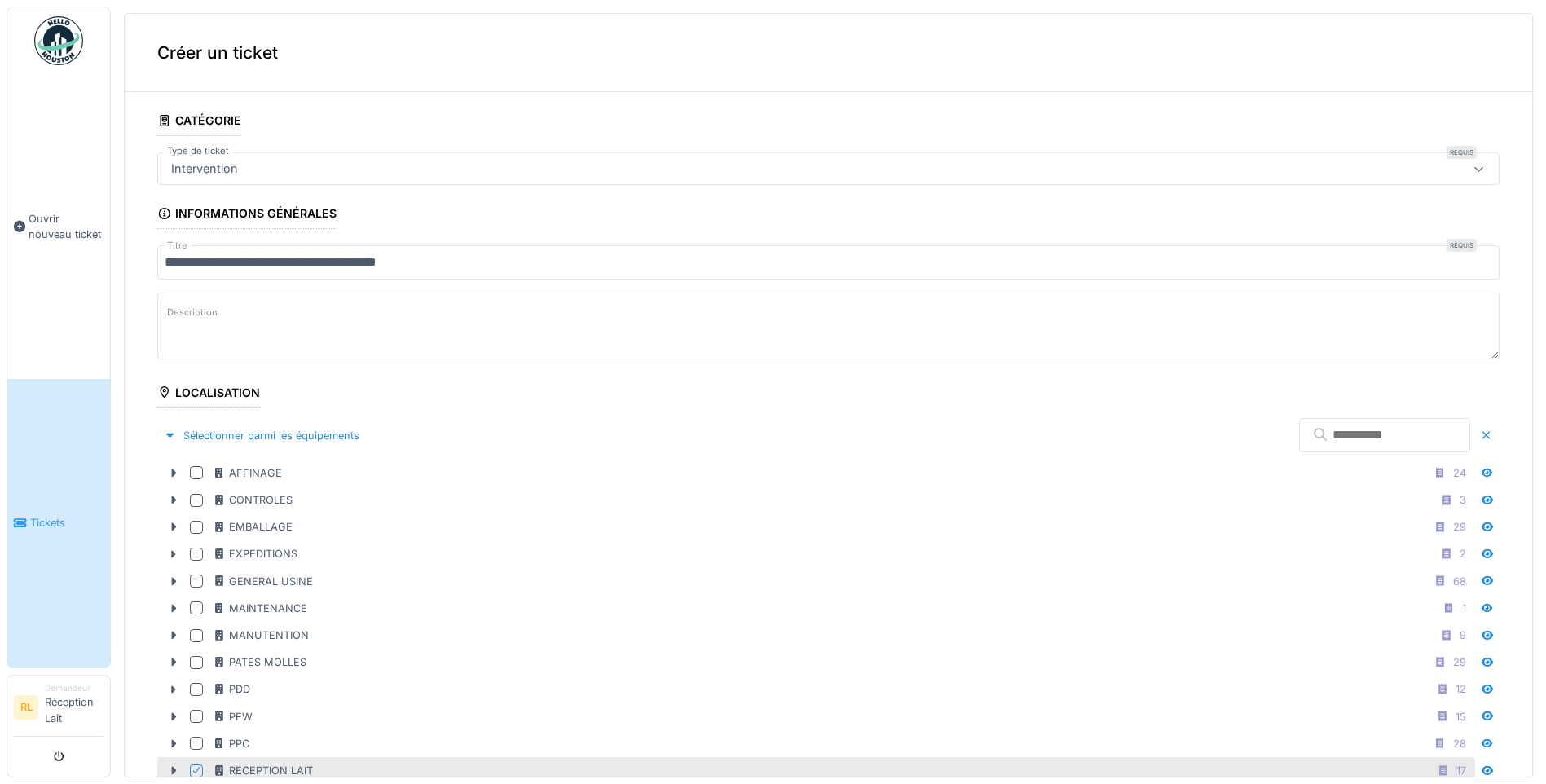
paste textarea "**********"
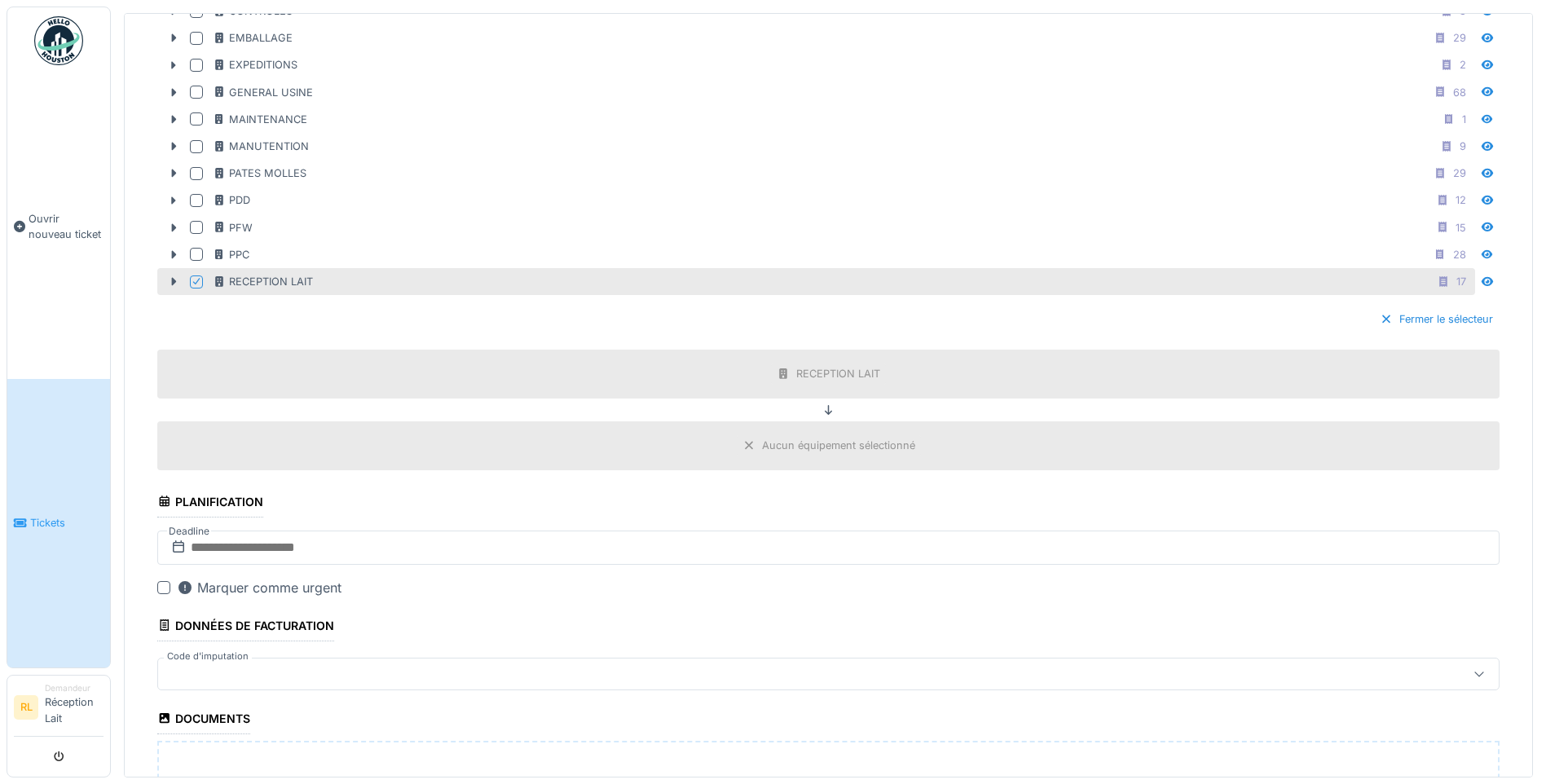
scroll to position [803, 0]
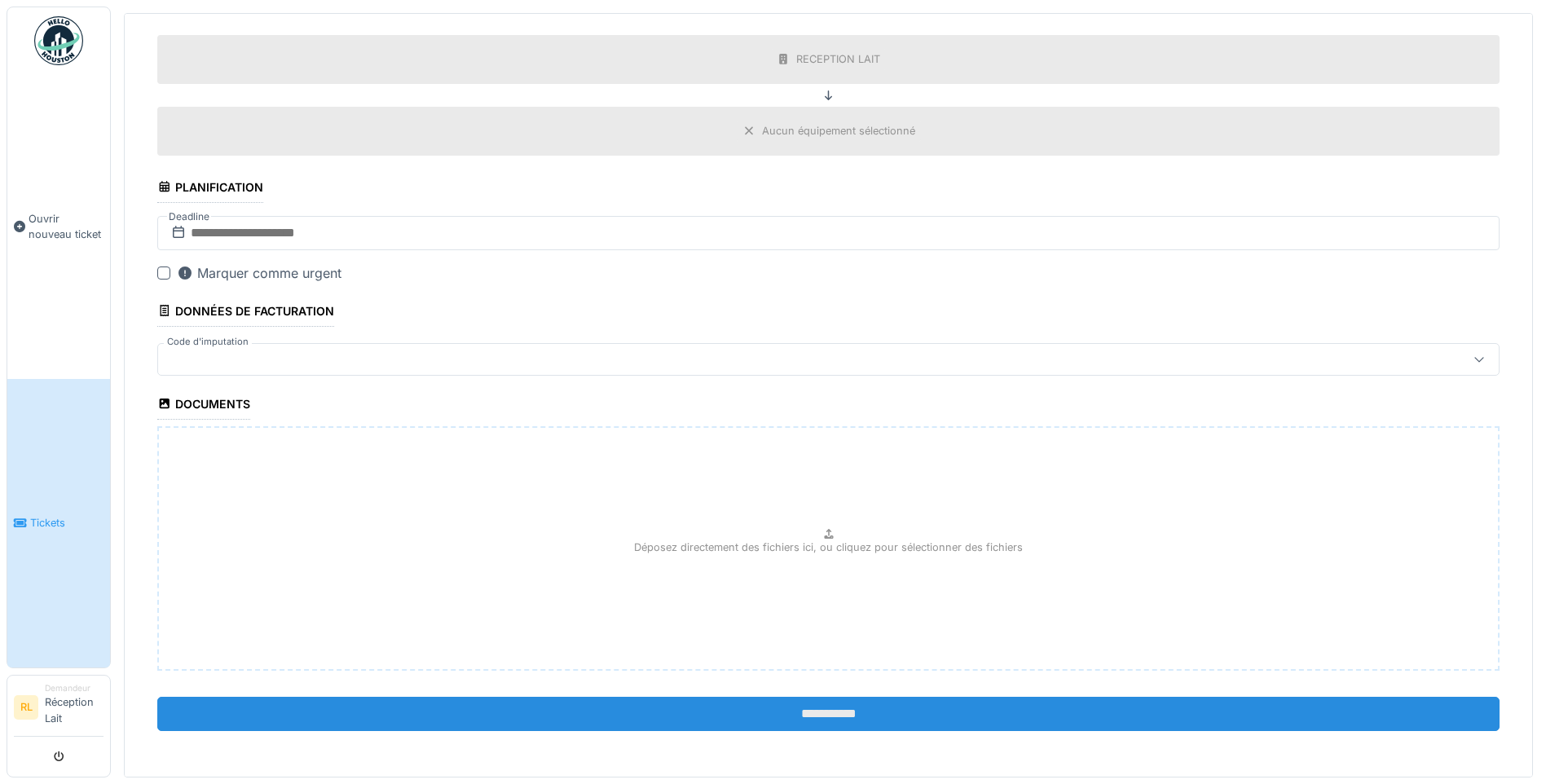
type textarea "**********"
click at [793, 708] on input "**********" at bounding box center [828, 713] width 1342 height 34
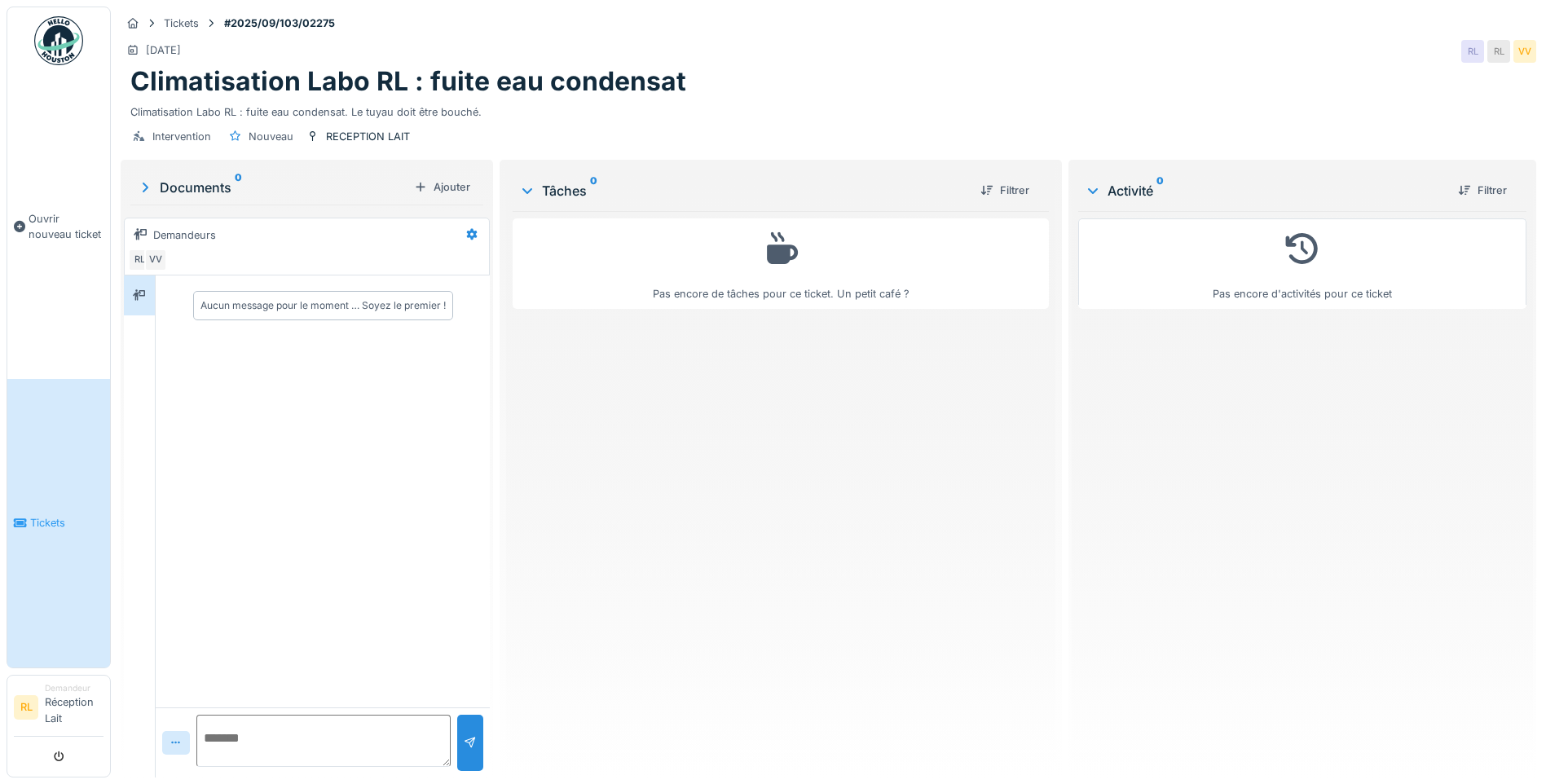
click at [55, 531] on span "Tickets" at bounding box center [67, 523] width 73 height 16
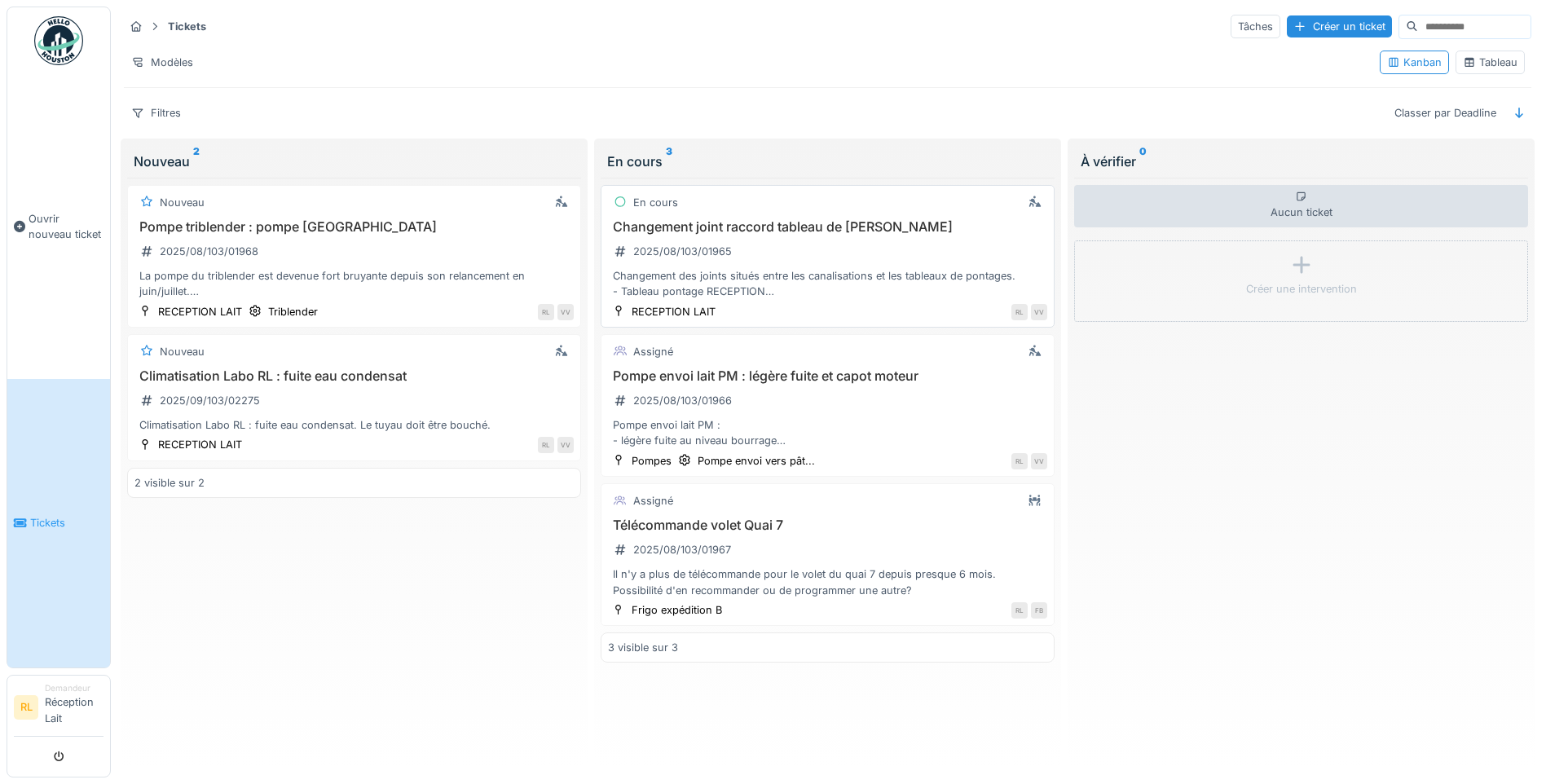
click at [832, 254] on div "Changement joint raccord tableau de pontage 2025/08/103/01965 Changement des jo…" at bounding box center [828, 260] width 439 height 81
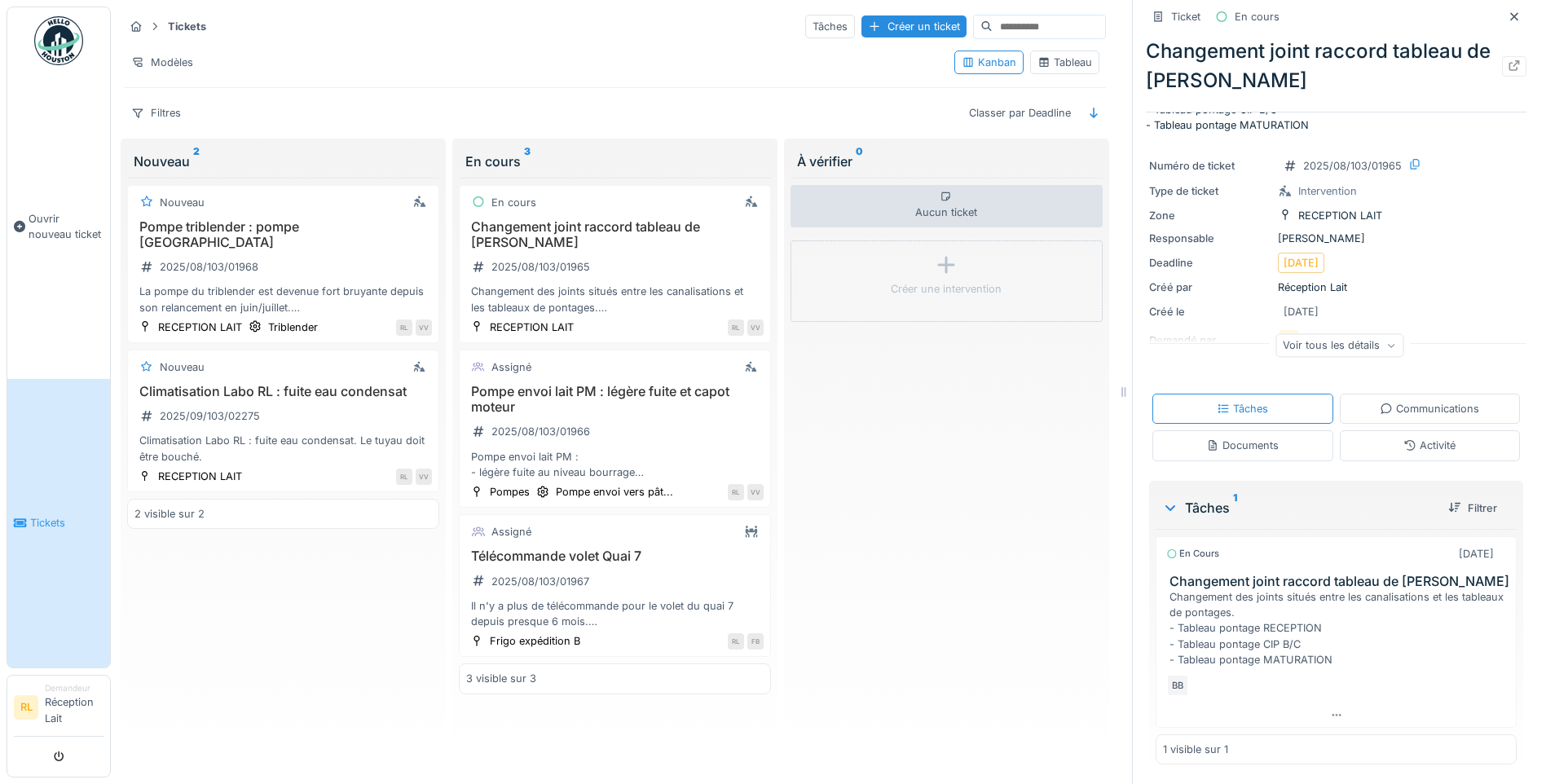
scroll to position [12, 0]
click at [1400, 394] on div "Communications" at bounding box center [1430, 409] width 181 height 30
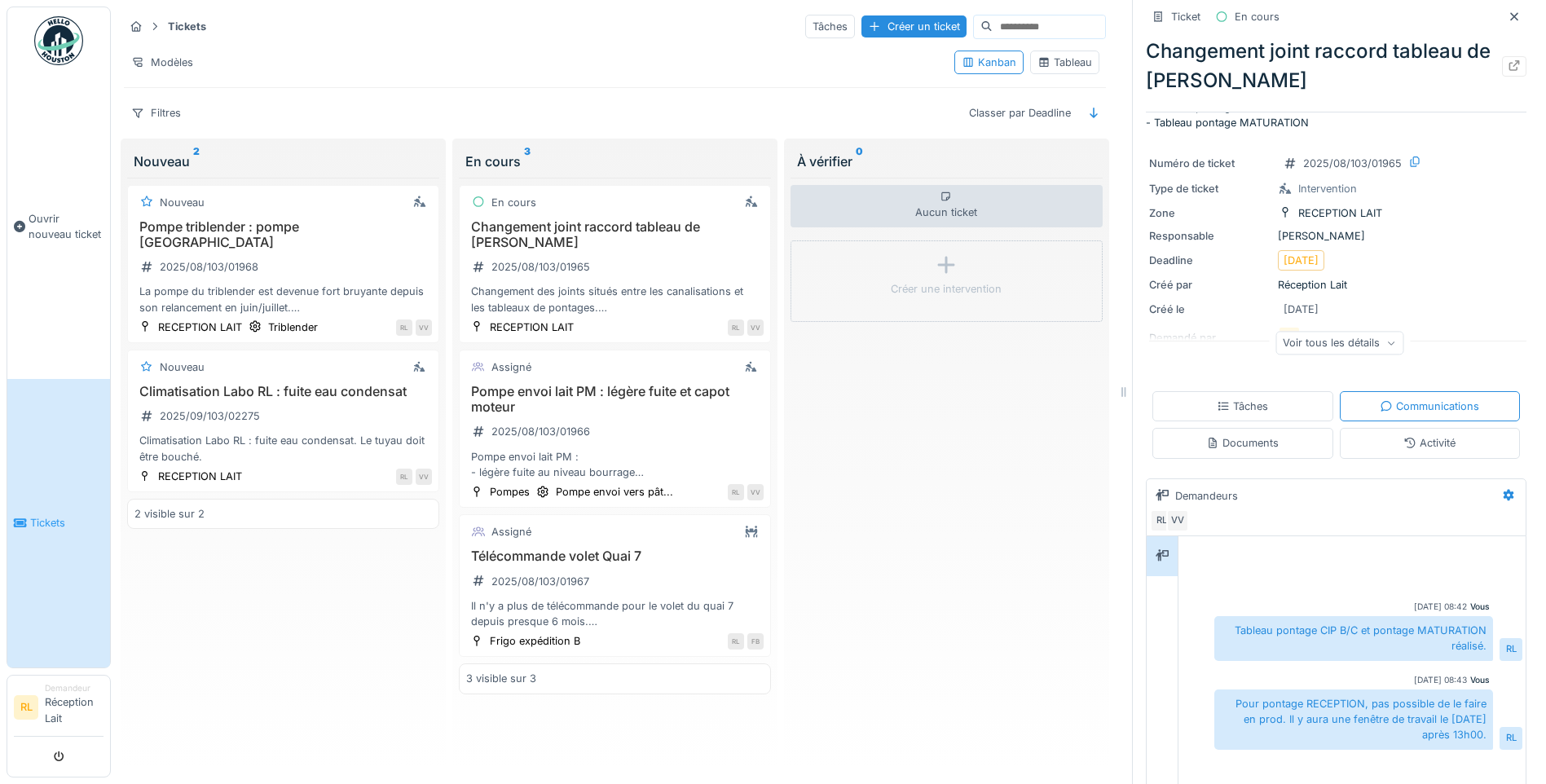
scroll to position [0, 0]
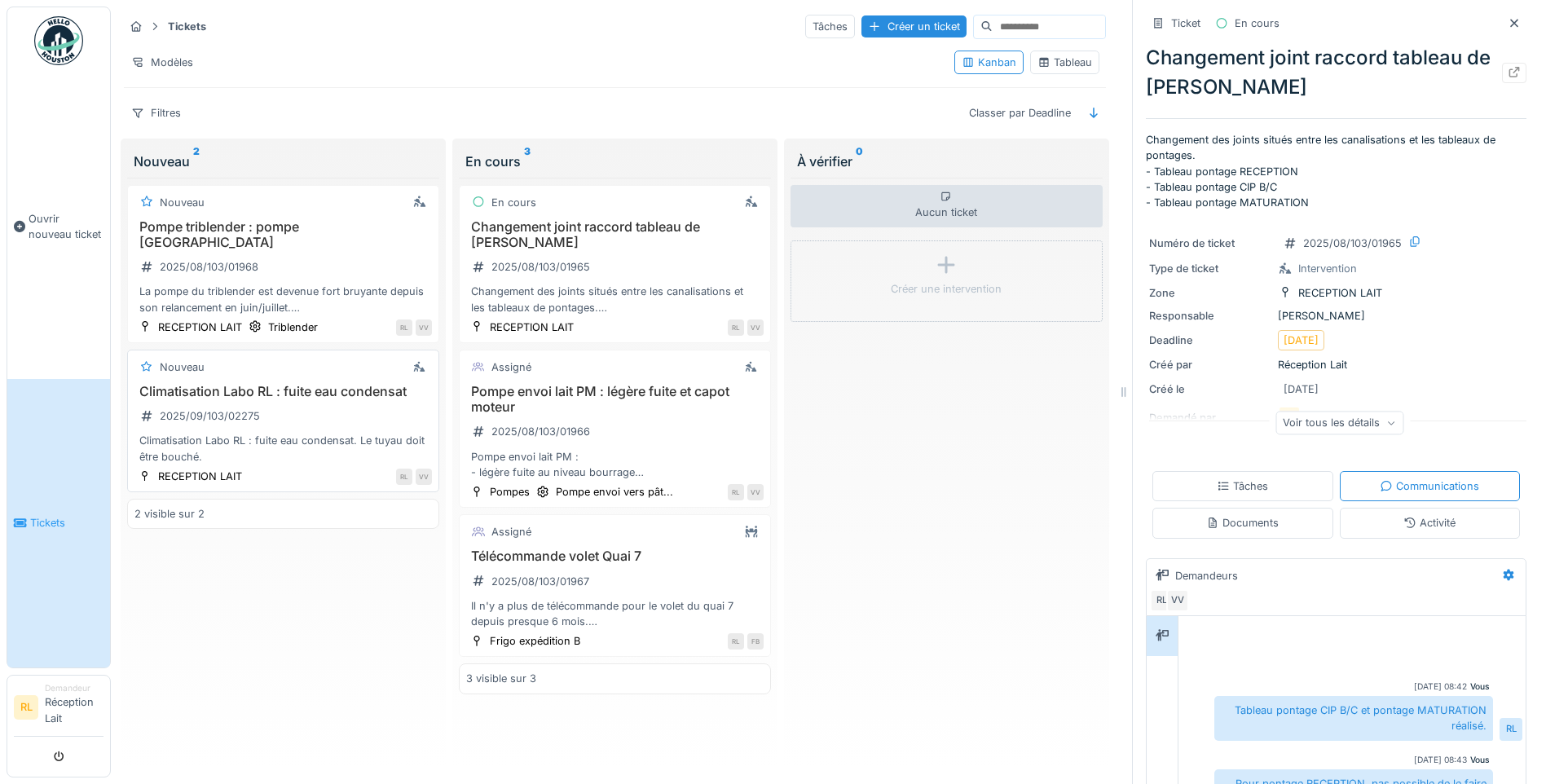
click at [314, 386] on div "Climatisation Labo RL : fuite eau condensat 2025/09/103/02275 Climatisation Lab…" at bounding box center [282, 423] width 297 height 81
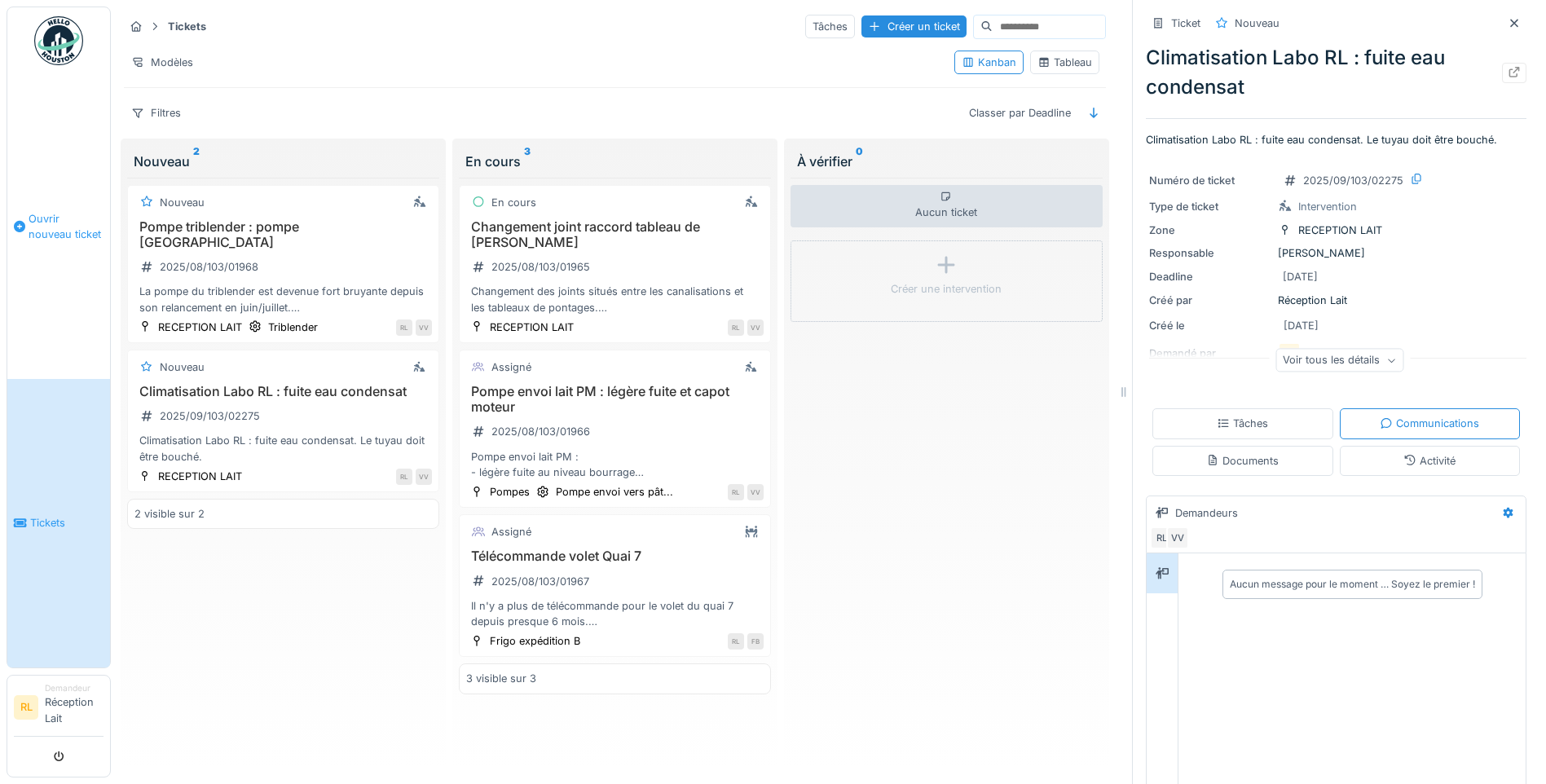
click at [57, 241] on span "Ouvrir nouveau ticket" at bounding box center [66, 226] width 75 height 31
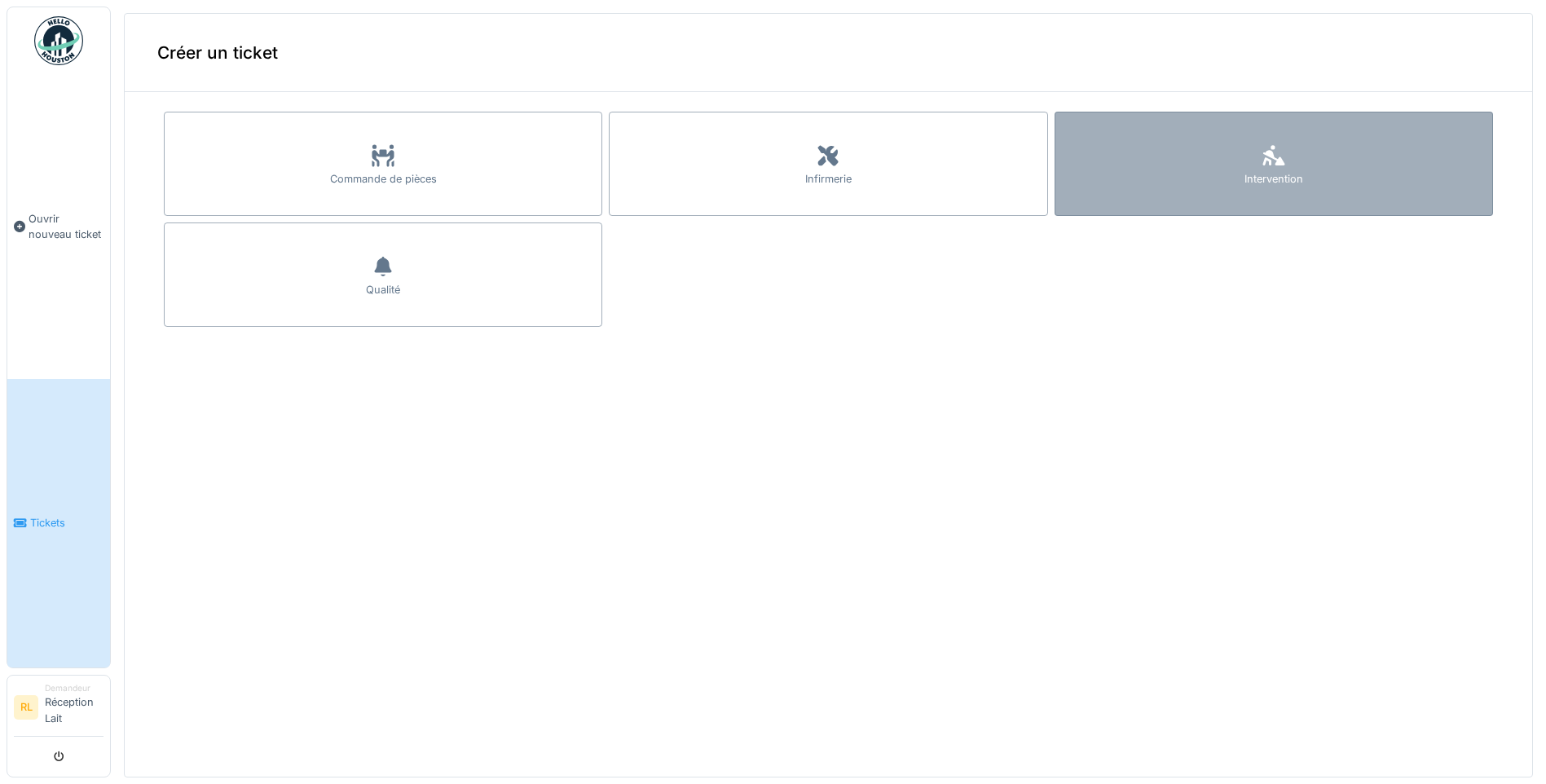
click at [1261, 186] on div "Intervention" at bounding box center [1273, 179] width 58 height 16
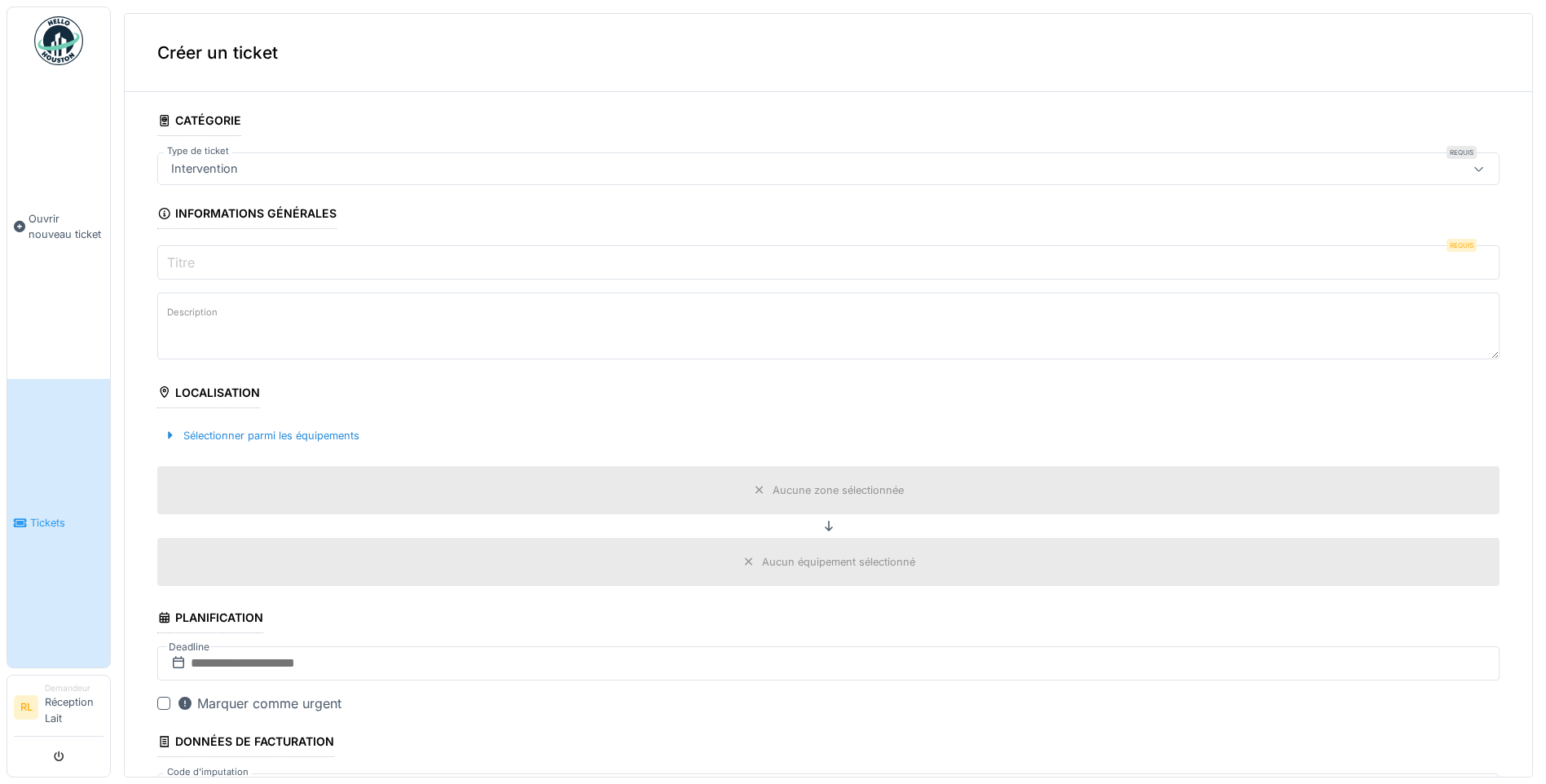
click at [852, 495] on div "Aucune zone sélectionnée" at bounding box center [838, 490] width 132 height 16
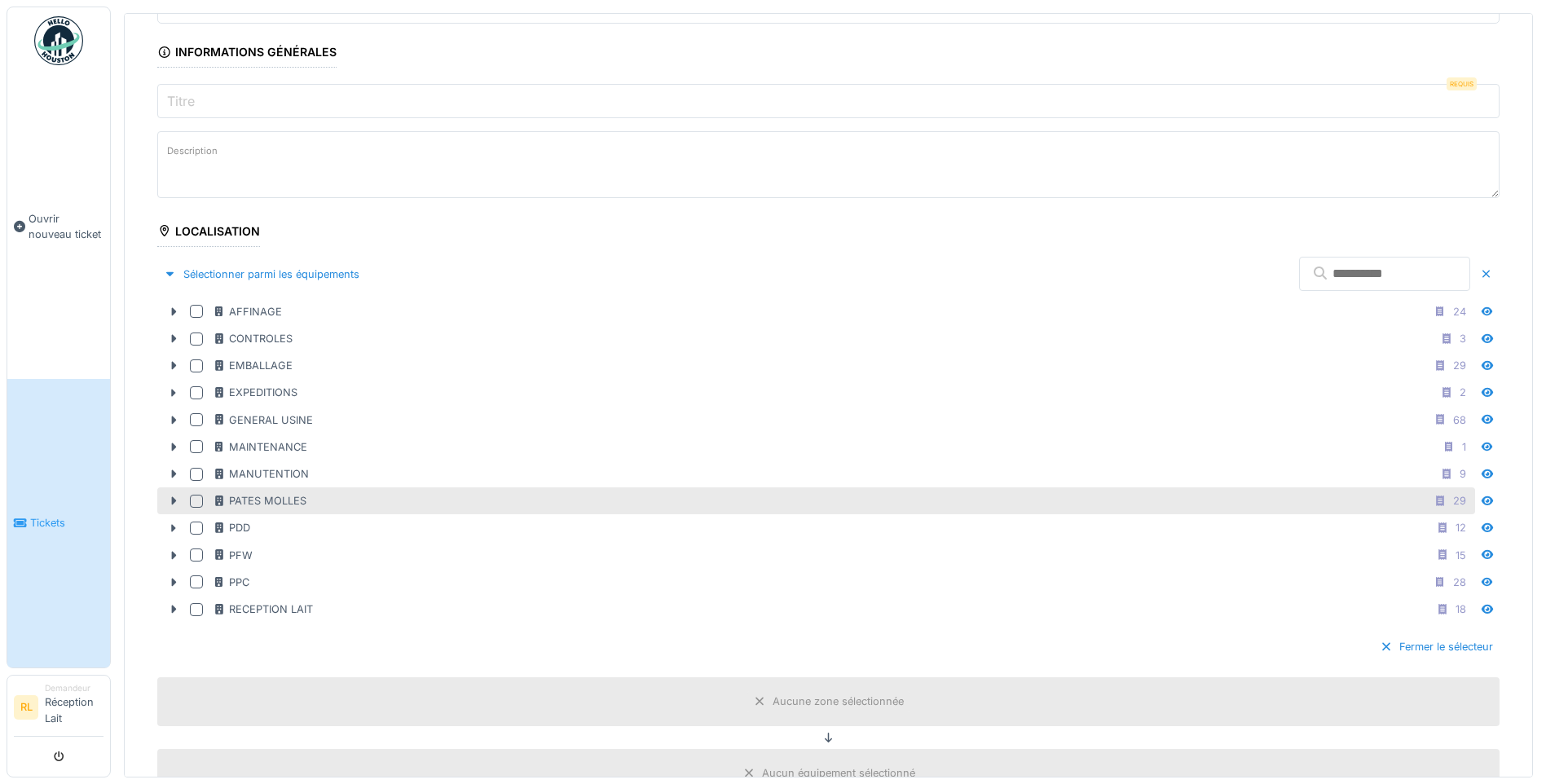
scroll to position [163, 0]
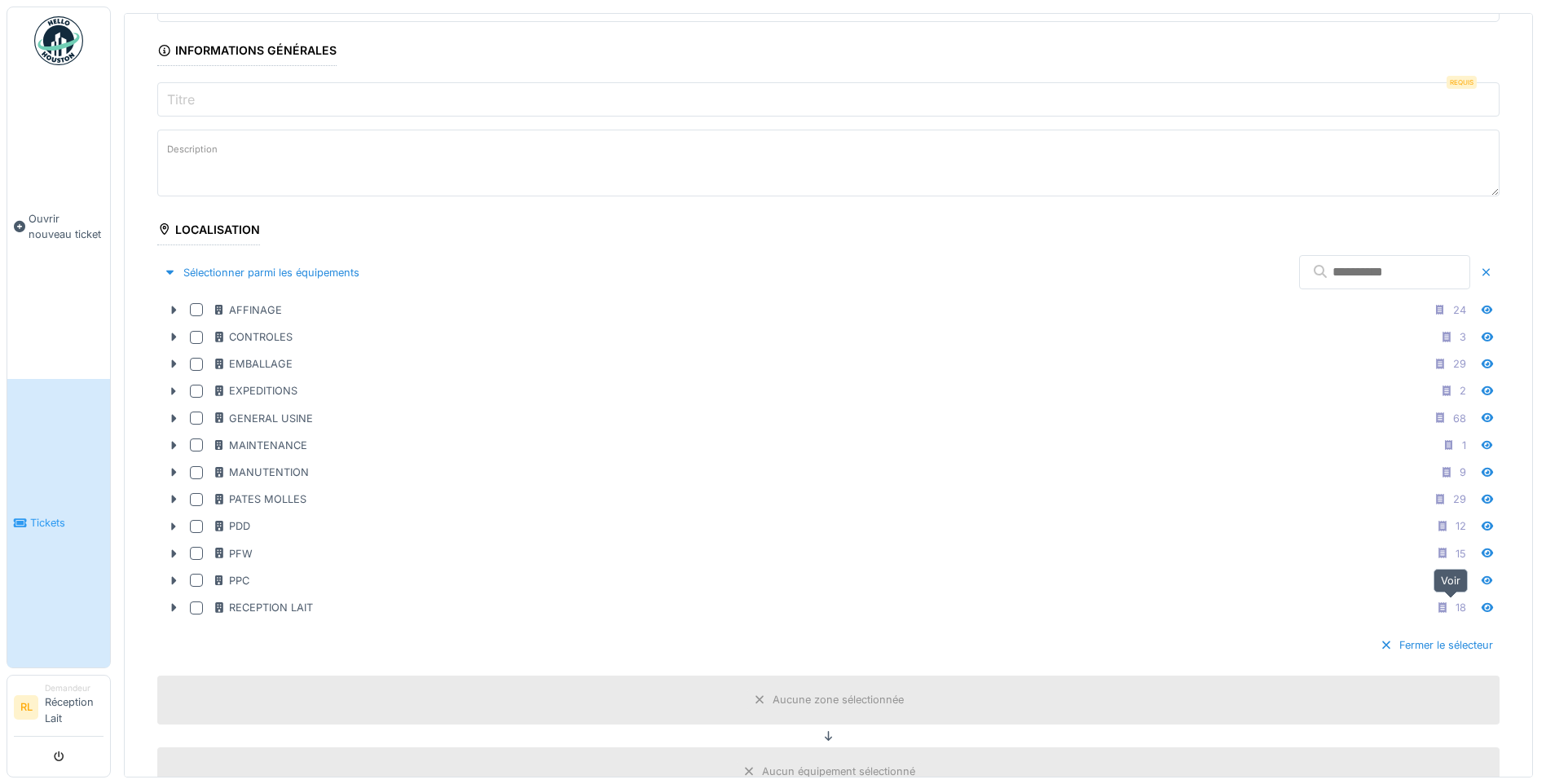
click at [1482, 605] on icon at bounding box center [1487, 607] width 11 height 9
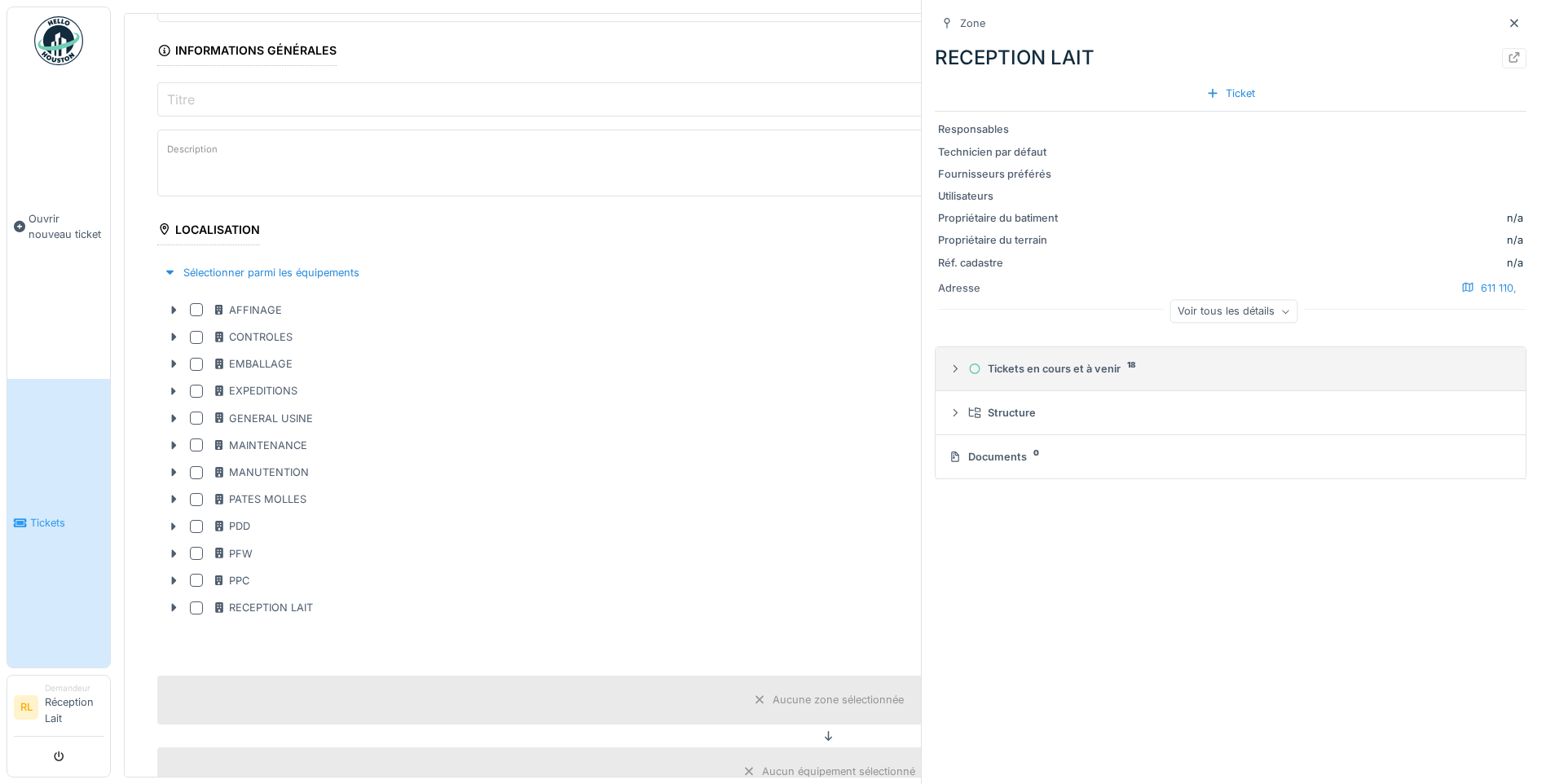
click at [955, 366] on icon at bounding box center [954, 368] width 13 height 10
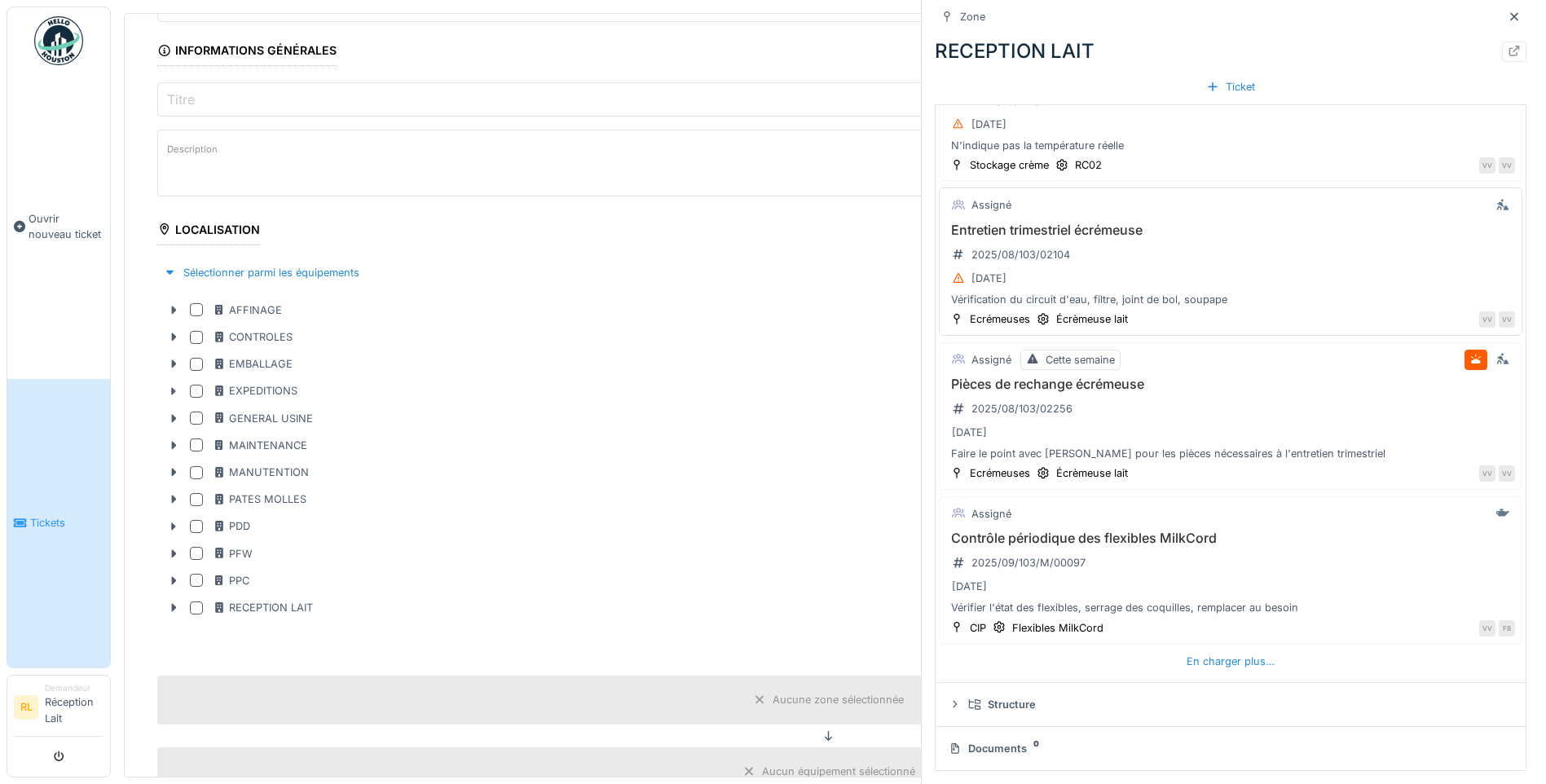
scroll to position [6, 0]
click at [1237, 664] on div "En charger plus…" at bounding box center [1231, 660] width 101 height 22
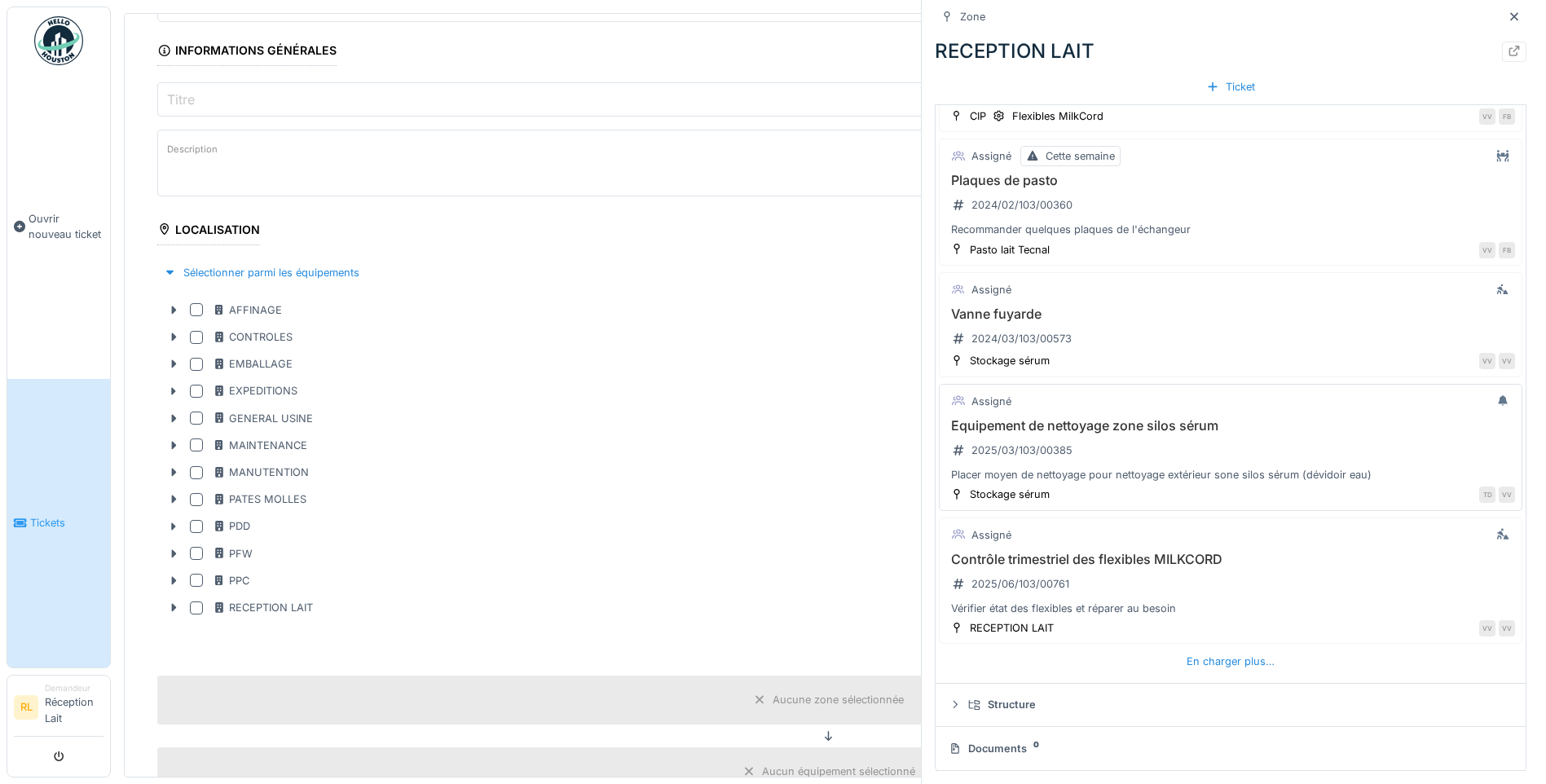
scroll to position [1175, 0]
click at [1240, 661] on div "En charger plus…" at bounding box center [1231, 660] width 101 height 22
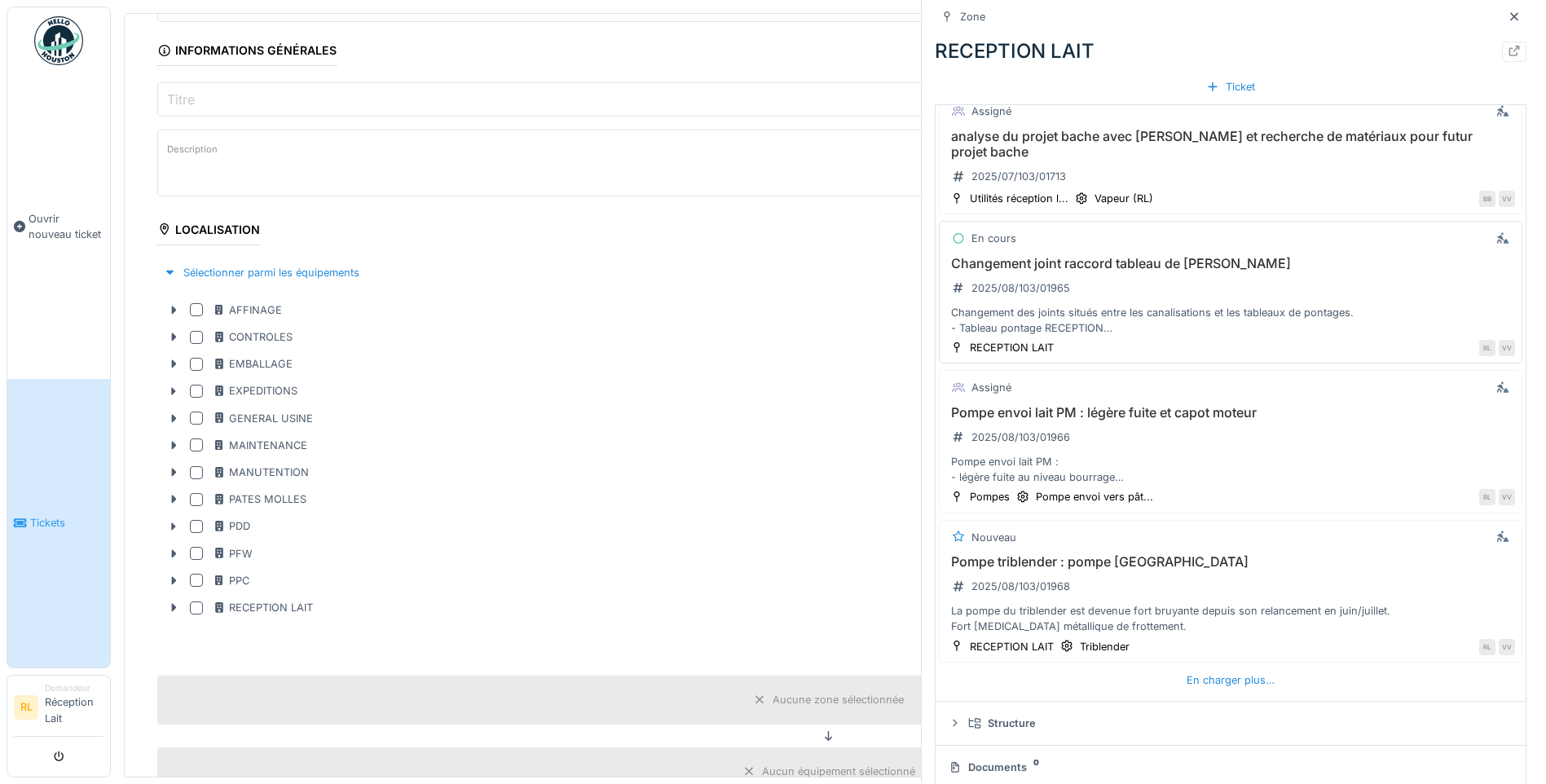
scroll to position [1868, 0]
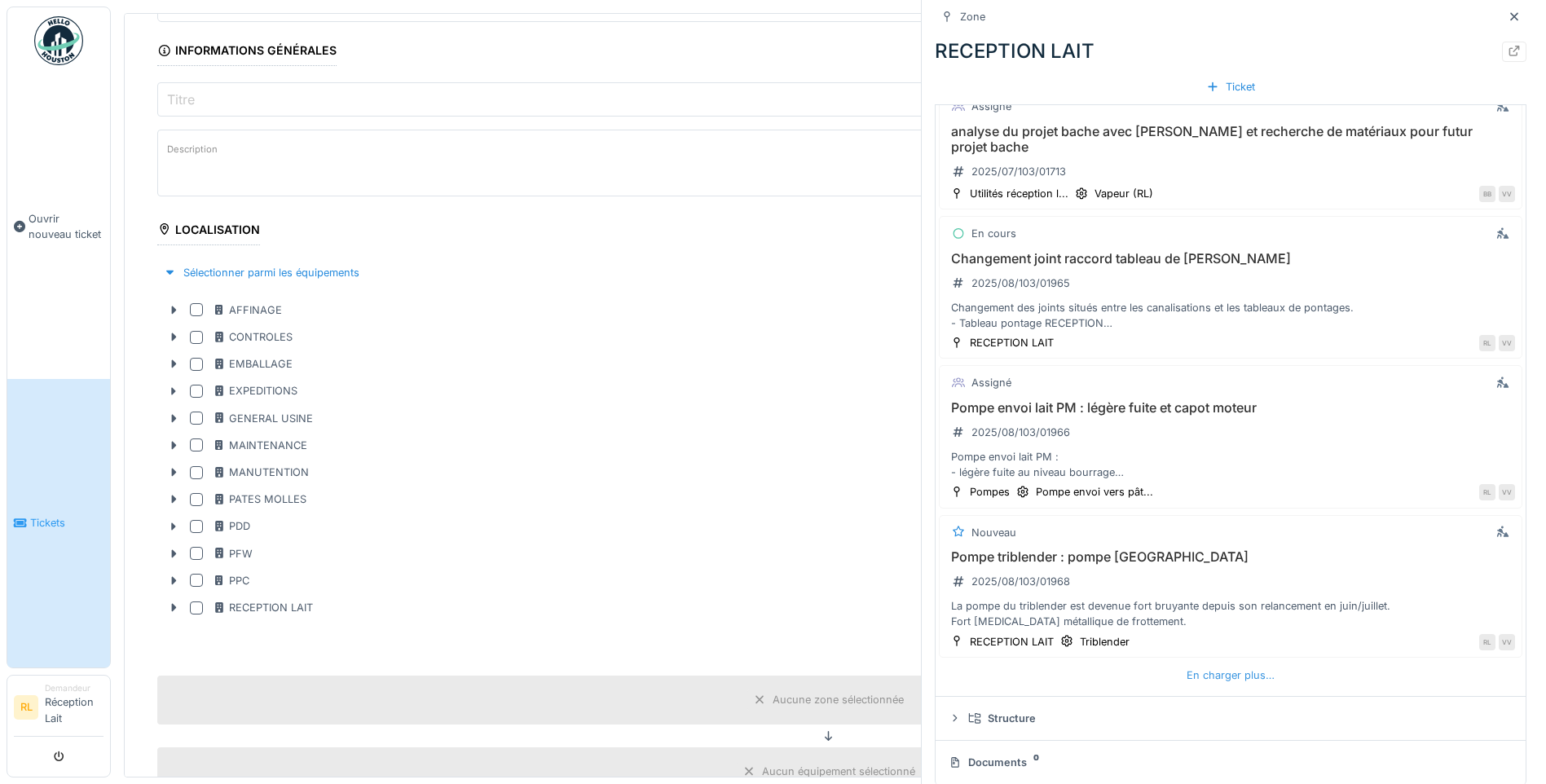
click at [1246, 664] on div "En charger plus…" at bounding box center [1231, 674] width 101 height 22
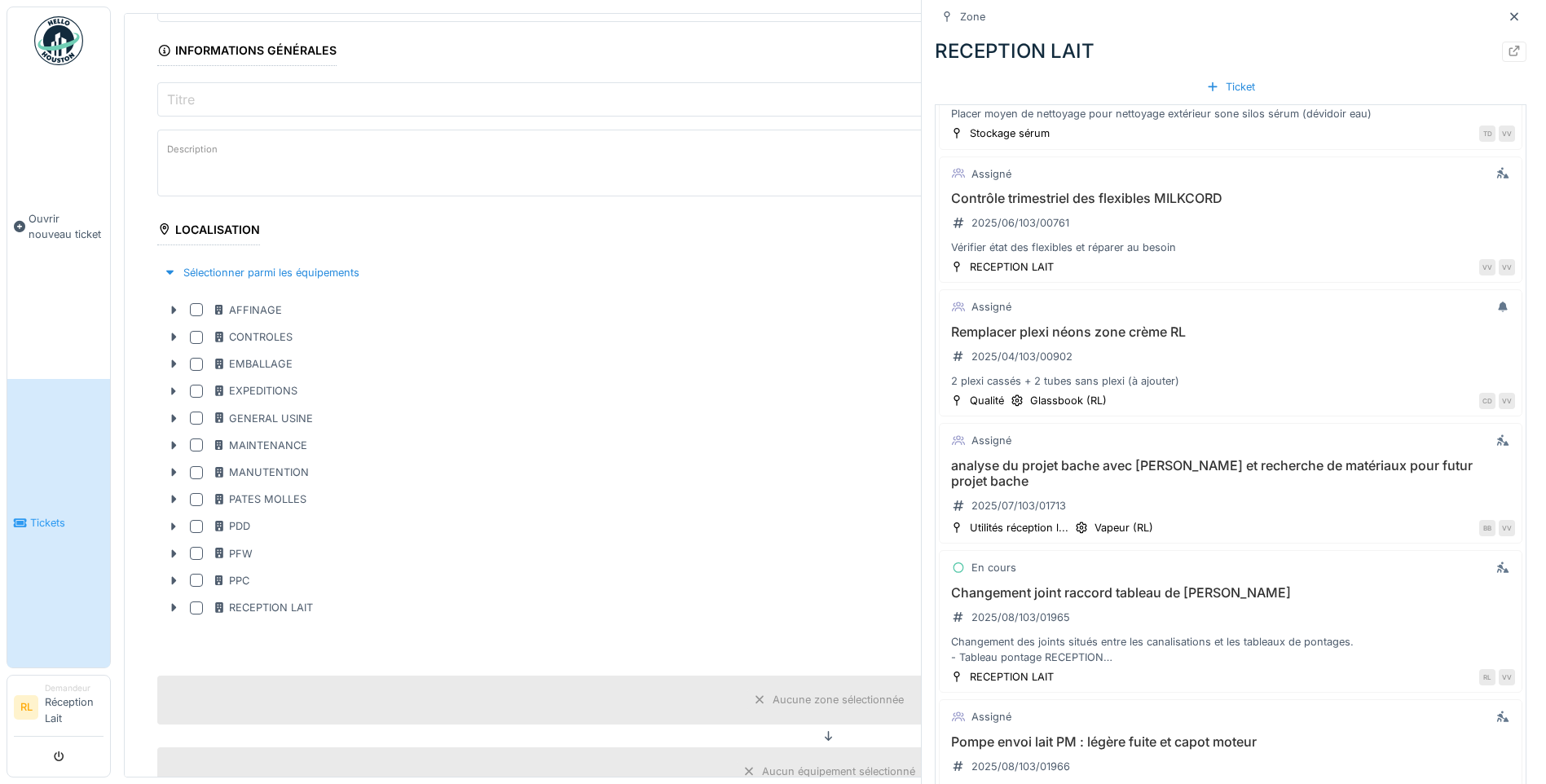
scroll to position [1300, 0]
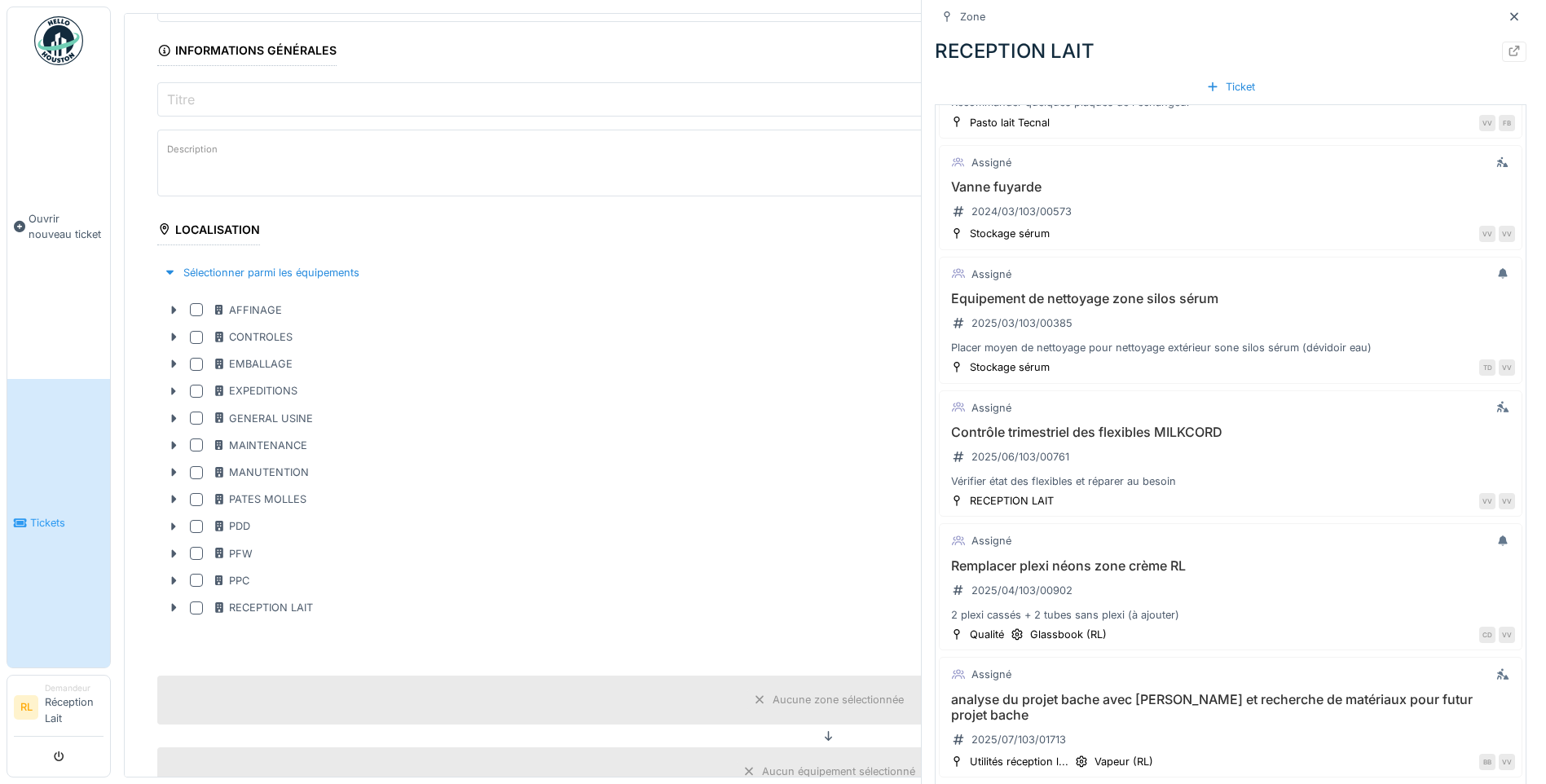
click at [57, 523] on span "Tickets" at bounding box center [67, 523] width 73 height 16
